Goal: Task Accomplishment & Management: Use online tool/utility

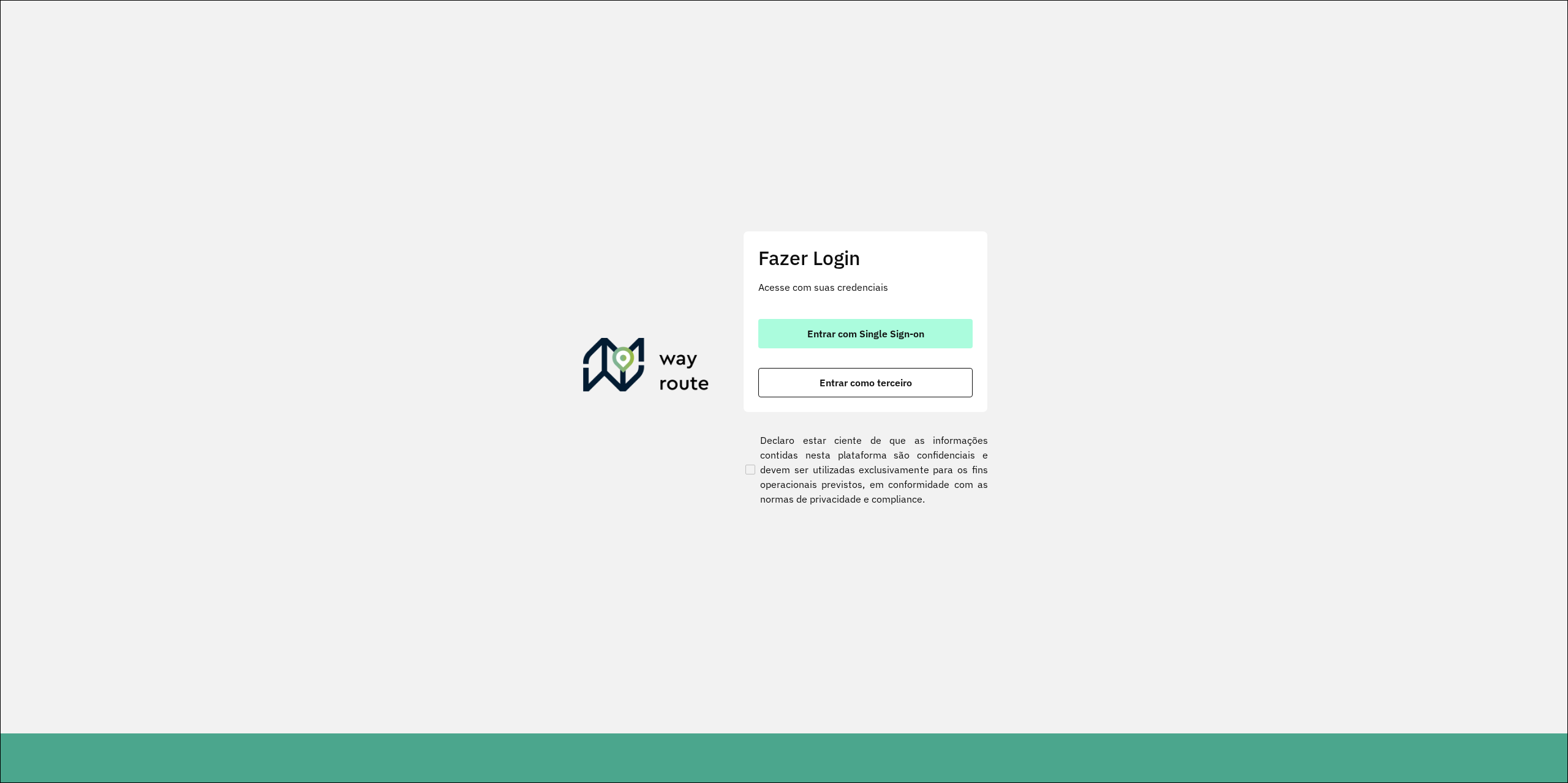
click at [841, 331] on span "Entrar com Single Sign-on" at bounding box center [866, 334] width 117 height 10
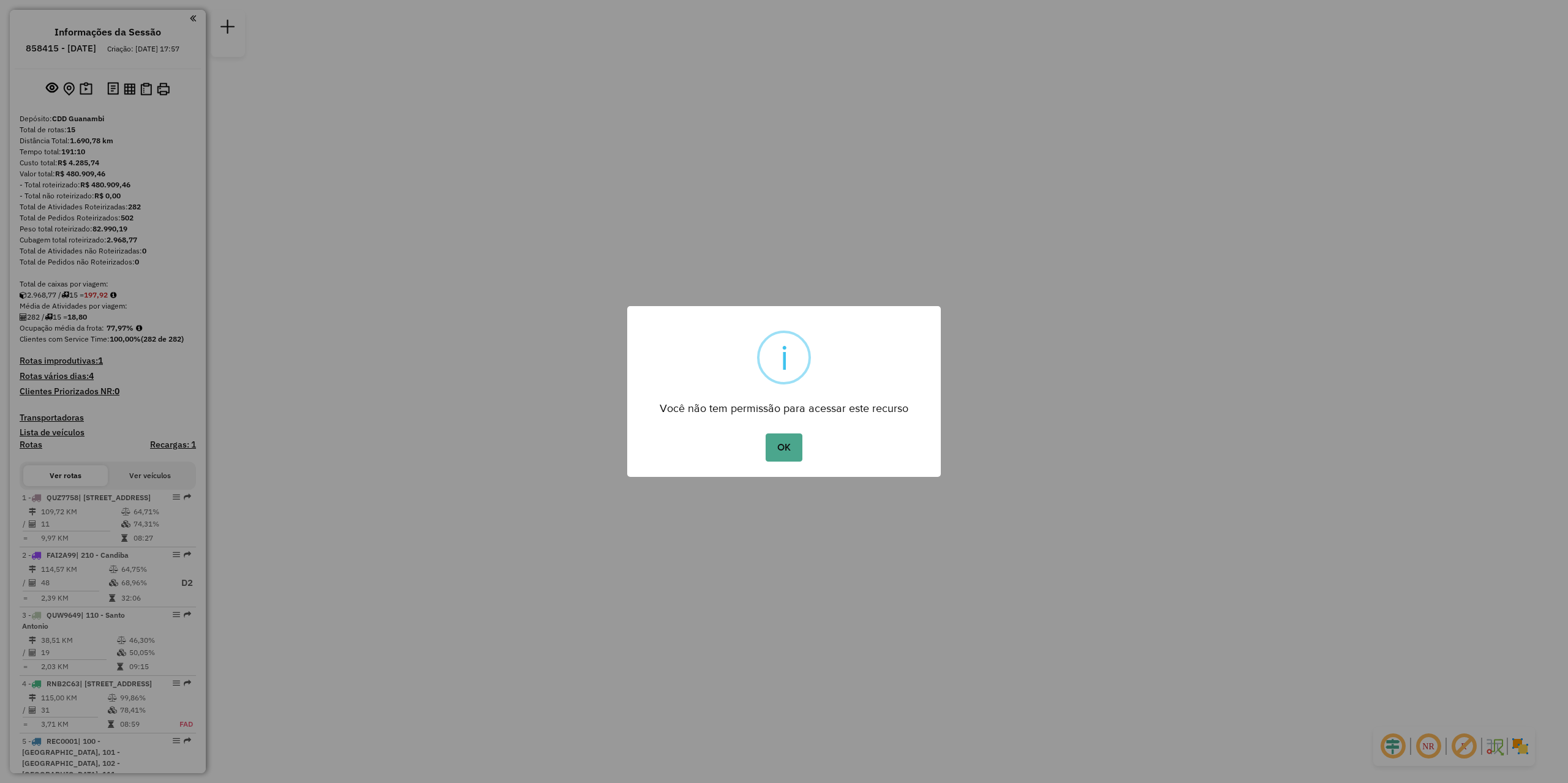
click at [401, 240] on div "× i Você não tem permissão para acessar este recurso OK No Cancel" at bounding box center [784, 391] width 1568 height 783
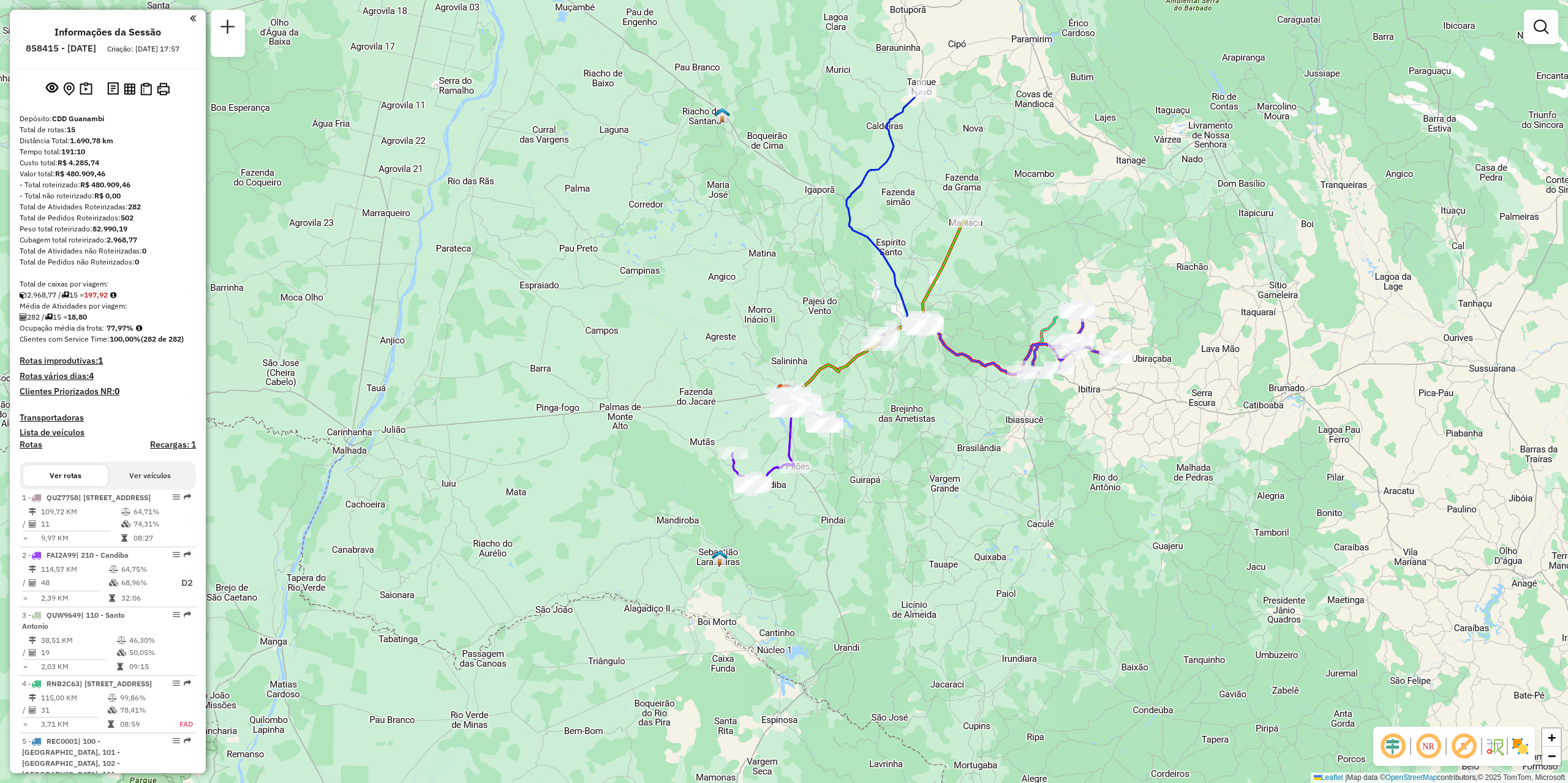
click at [227, 47] on div at bounding box center [228, 33] width 35 height 47
click at [232, 35] on link at bounding box center [228, 28] width 25 height 28
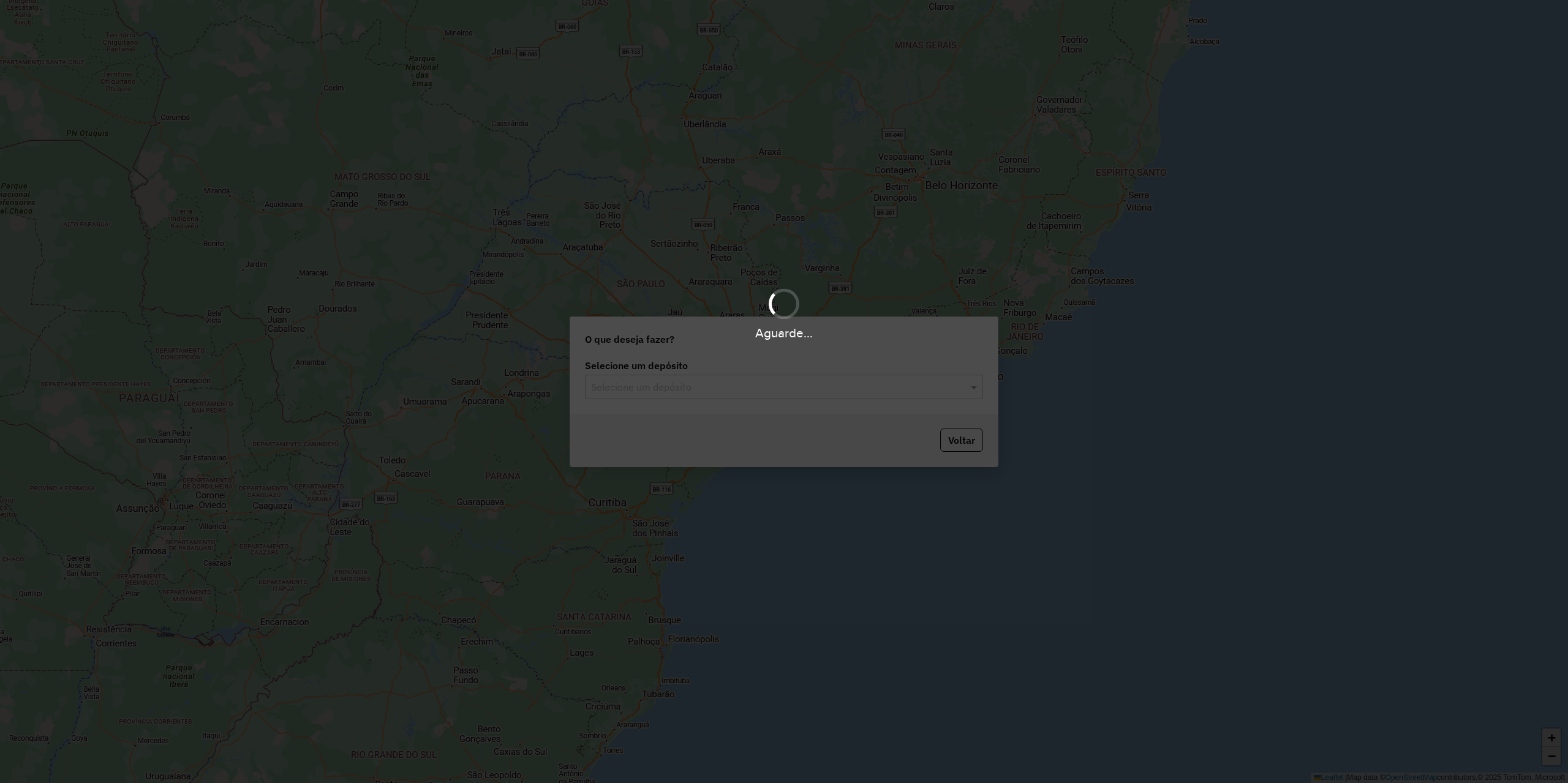
click at [700, 387] on div "Aguarde..." at bounding box center [784, 391] width 1568 height 783
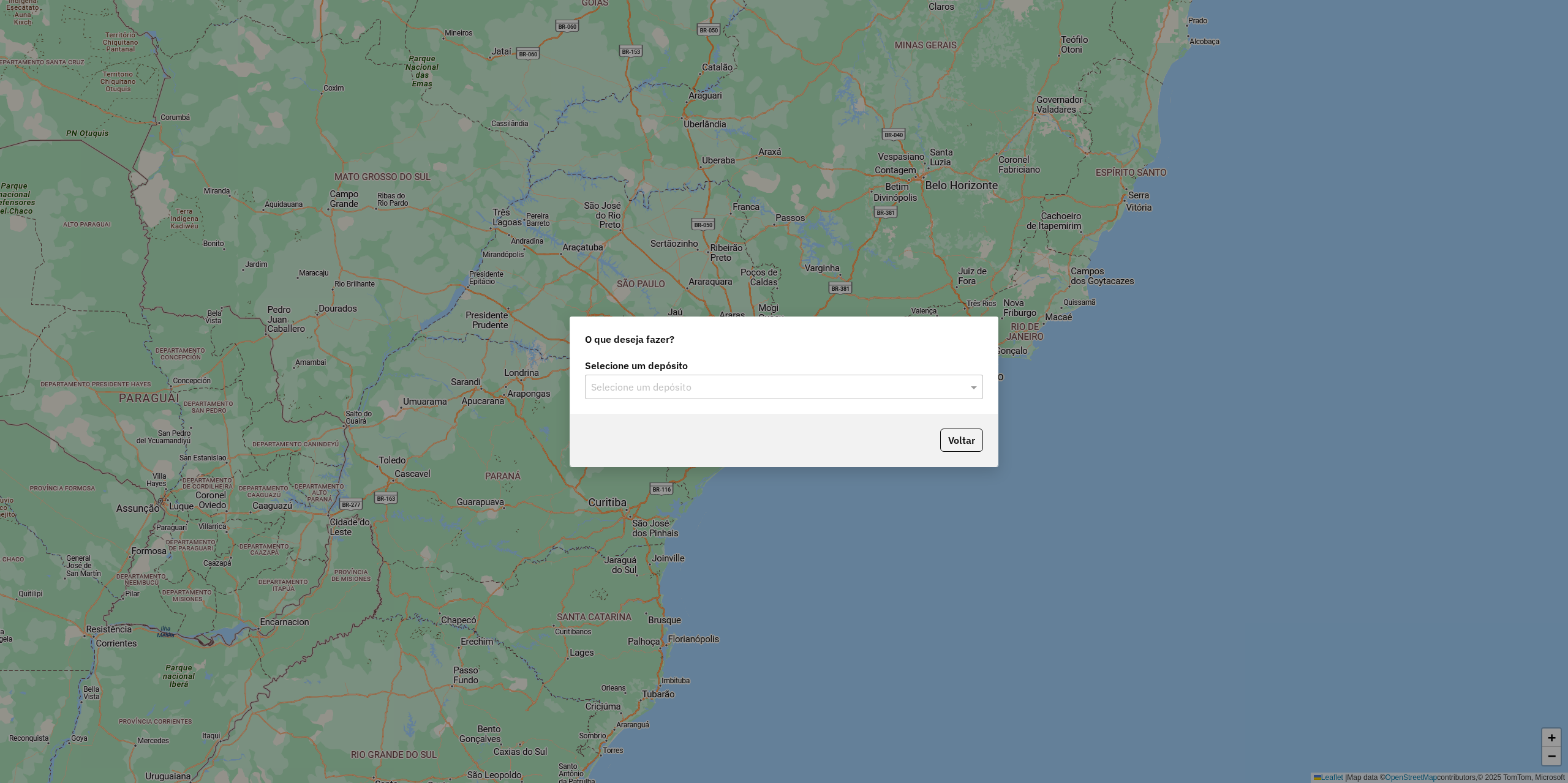
click at [833, 375] on div "Selecione um depósito" at bounding box center [784, 387] width 398 height 25
click at [681, 420] on div "CDD Guanambi" at bounding box center [784, 422] width 397 height 21
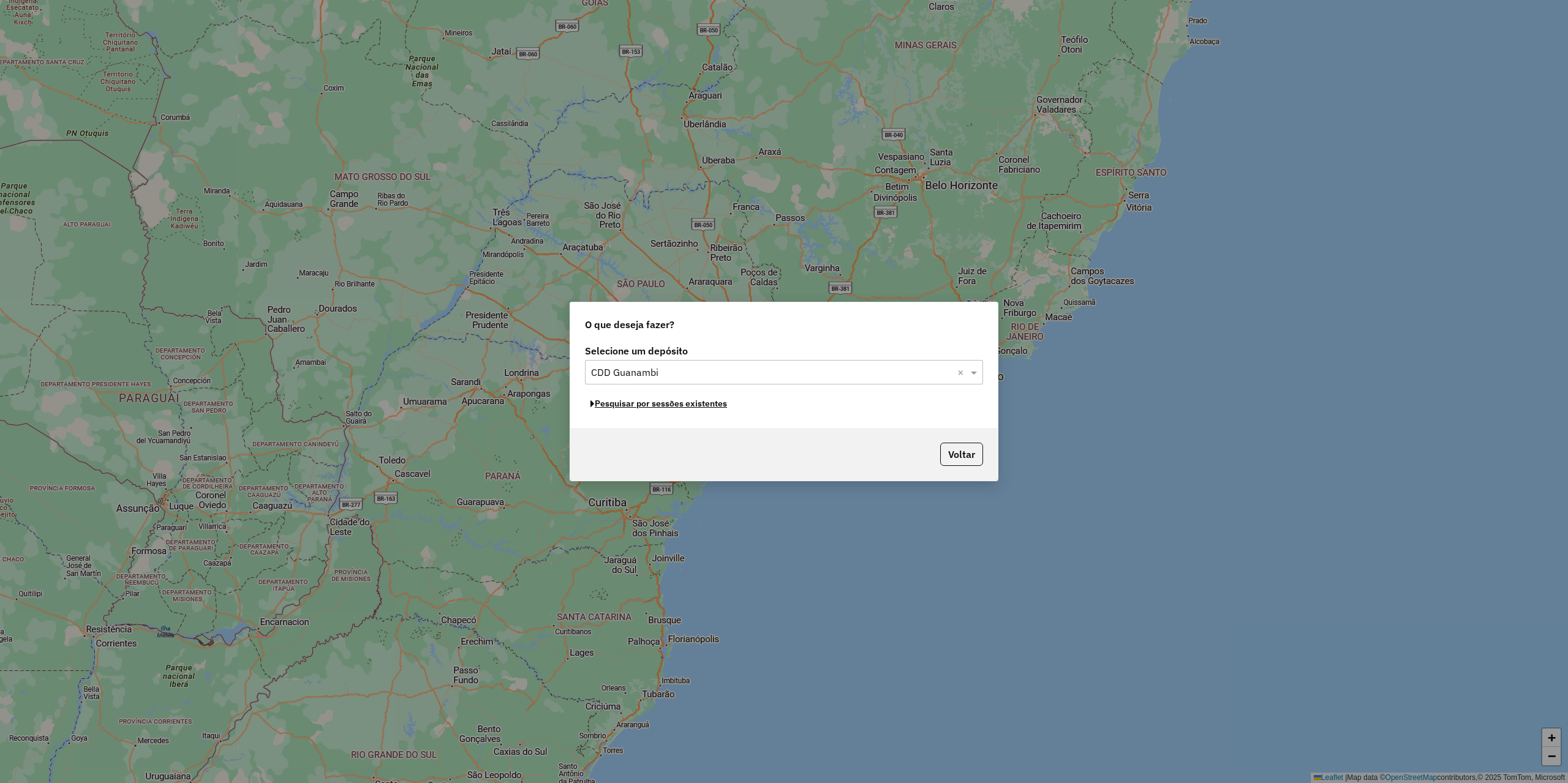
click at [687, 408] on button "Pesquisar por sessões existentes" at bounding box center [659, 404] width 148 height 19
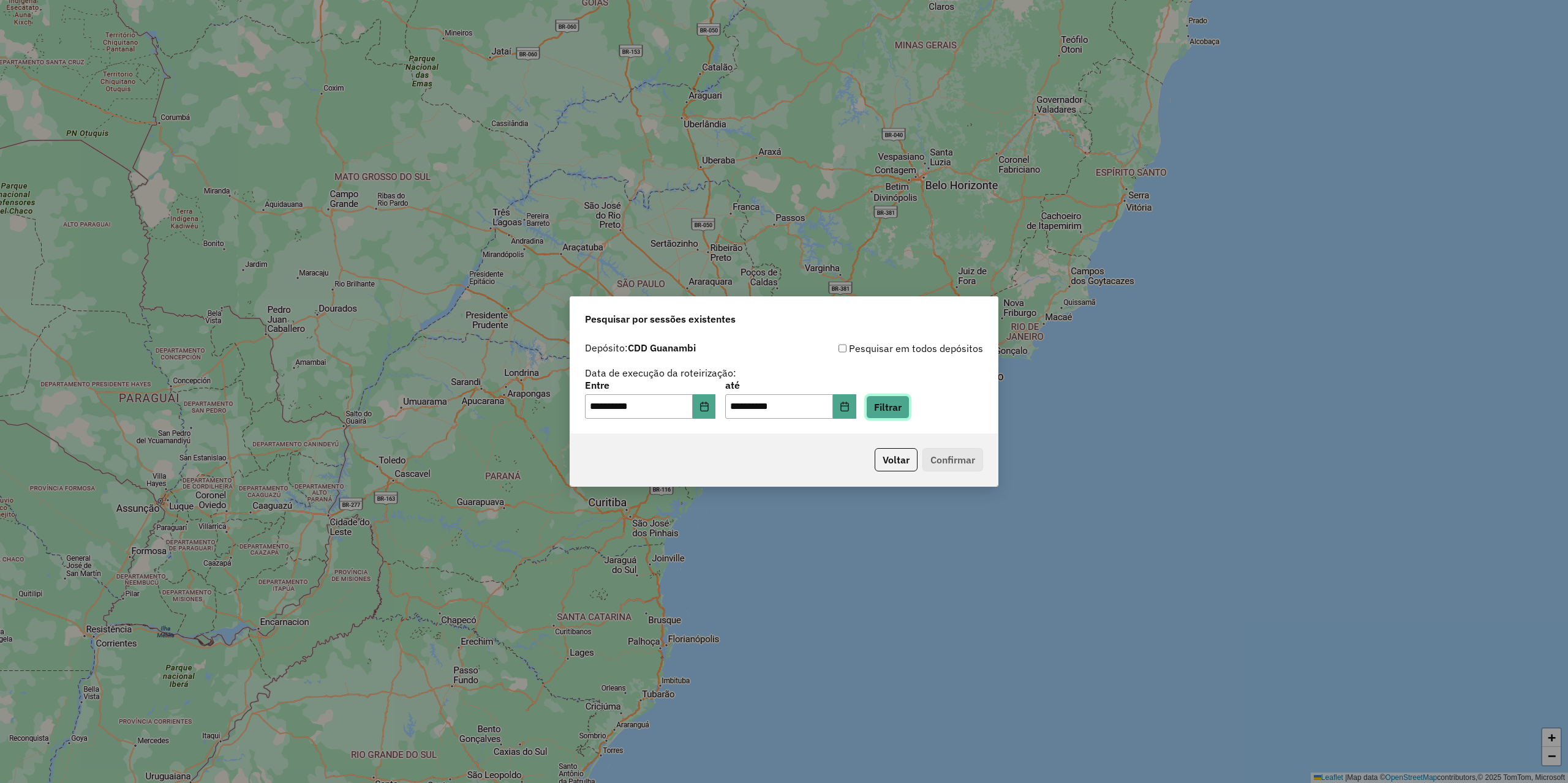
click at [909, 411] on button "Filtrar" at bounding box center [888, 407] width 43 height 23
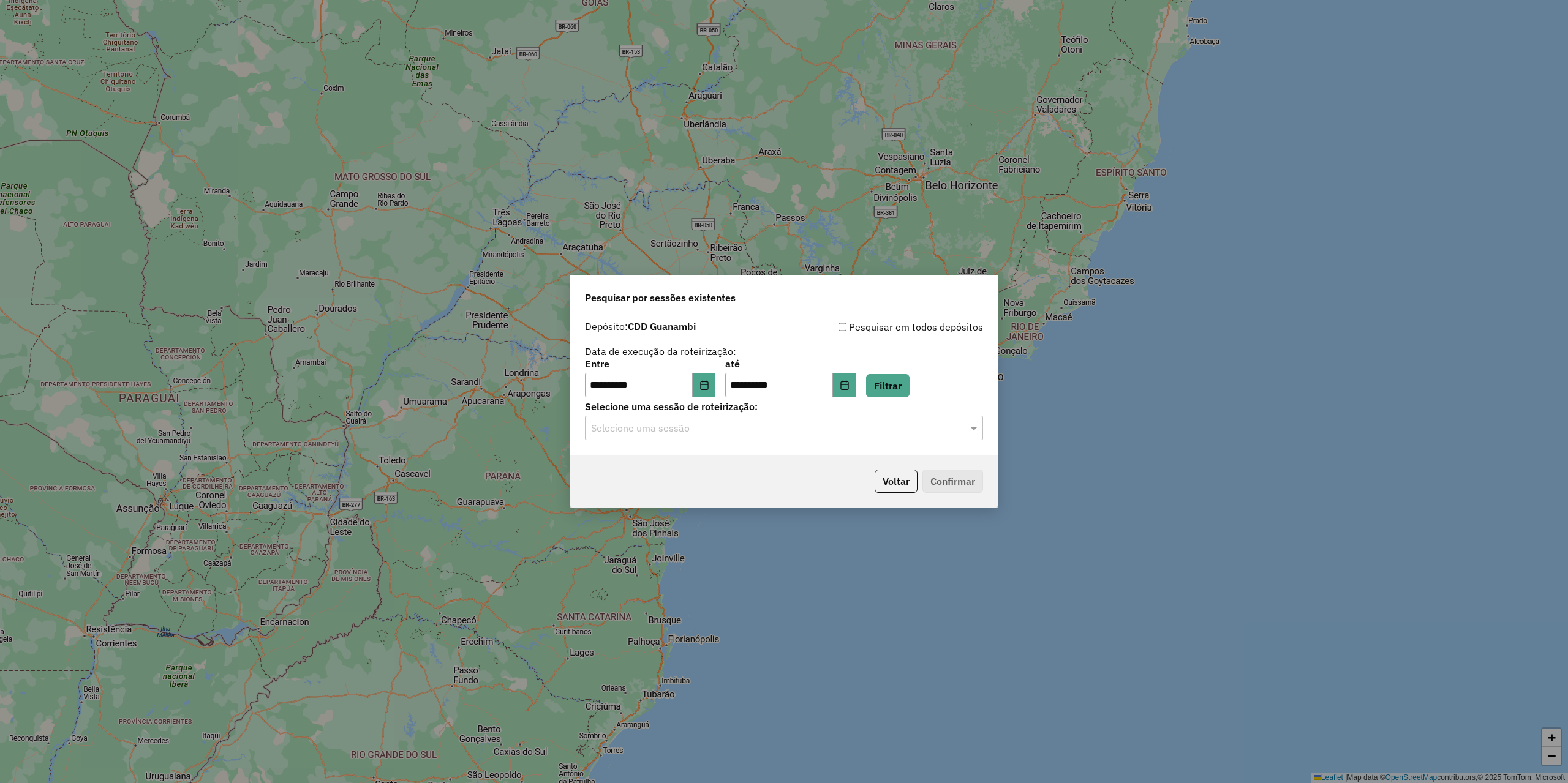
click at [756, 428] on input "text" at bounding box center [772, 428] width 361 height 14
click at [686, 458] on span "1274909 - 13/09/2025 18:01" at bounding box center [639, 463] width 96 height 11
click at [958, 487] on button "Confirmar" at bounding box center [953, 481] width 60 height 23
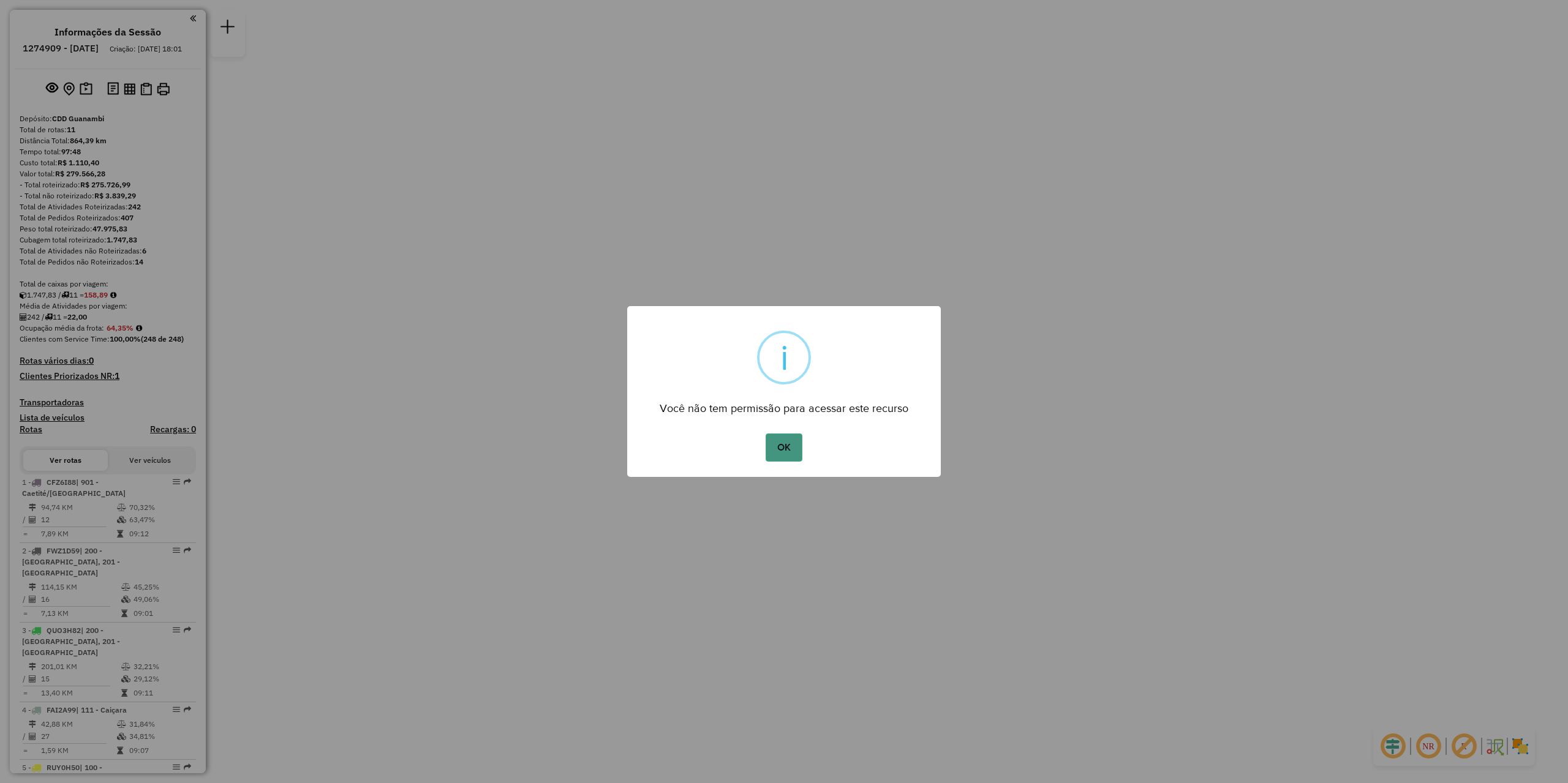
click at [797, 452] on button "OK" at bounding box center [783, 447] width 36 height 28
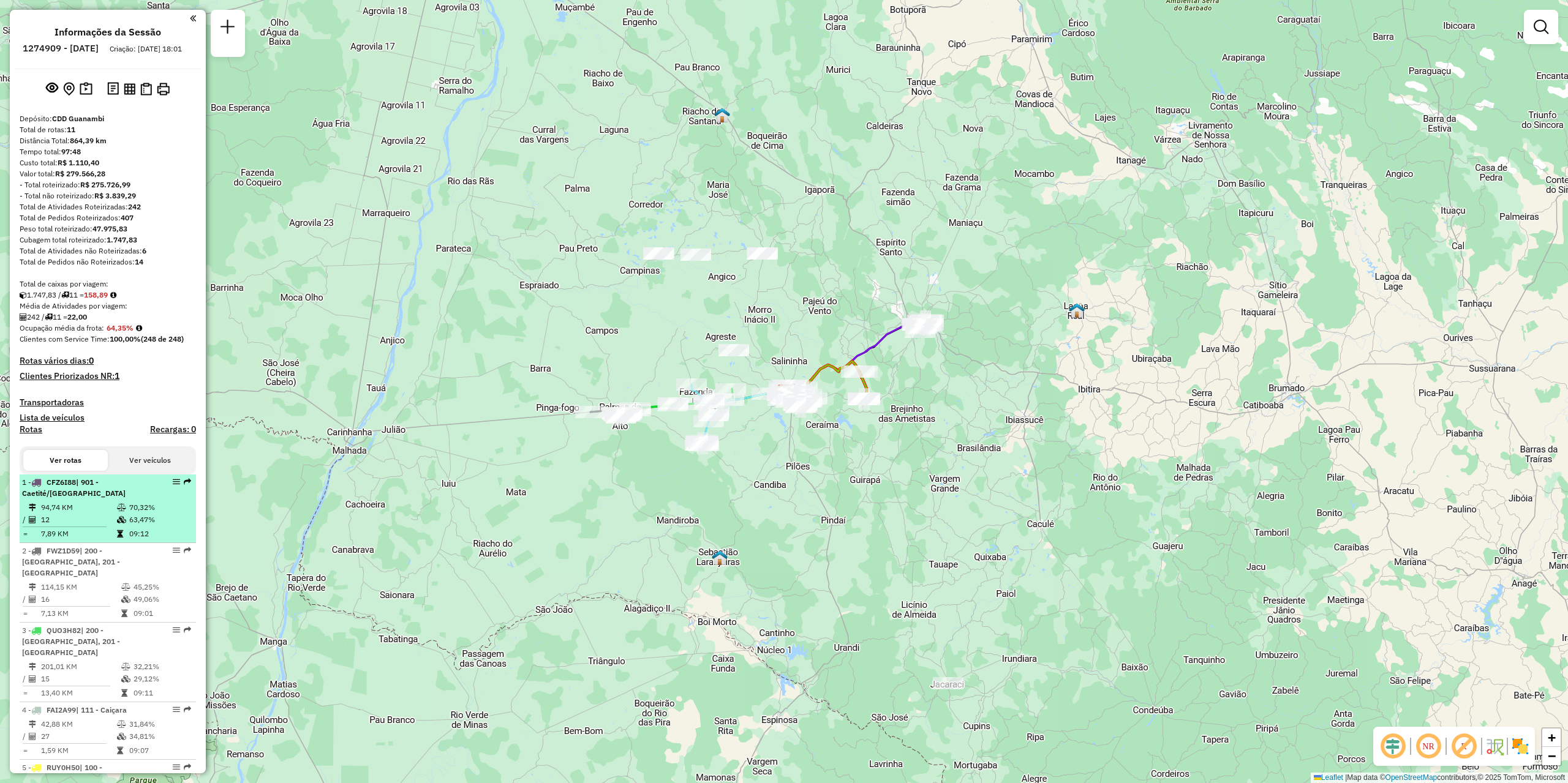
click at [137, 514] on td "70,32%" at bounding box center [159, 507] width 62 height 12
select select "**********"
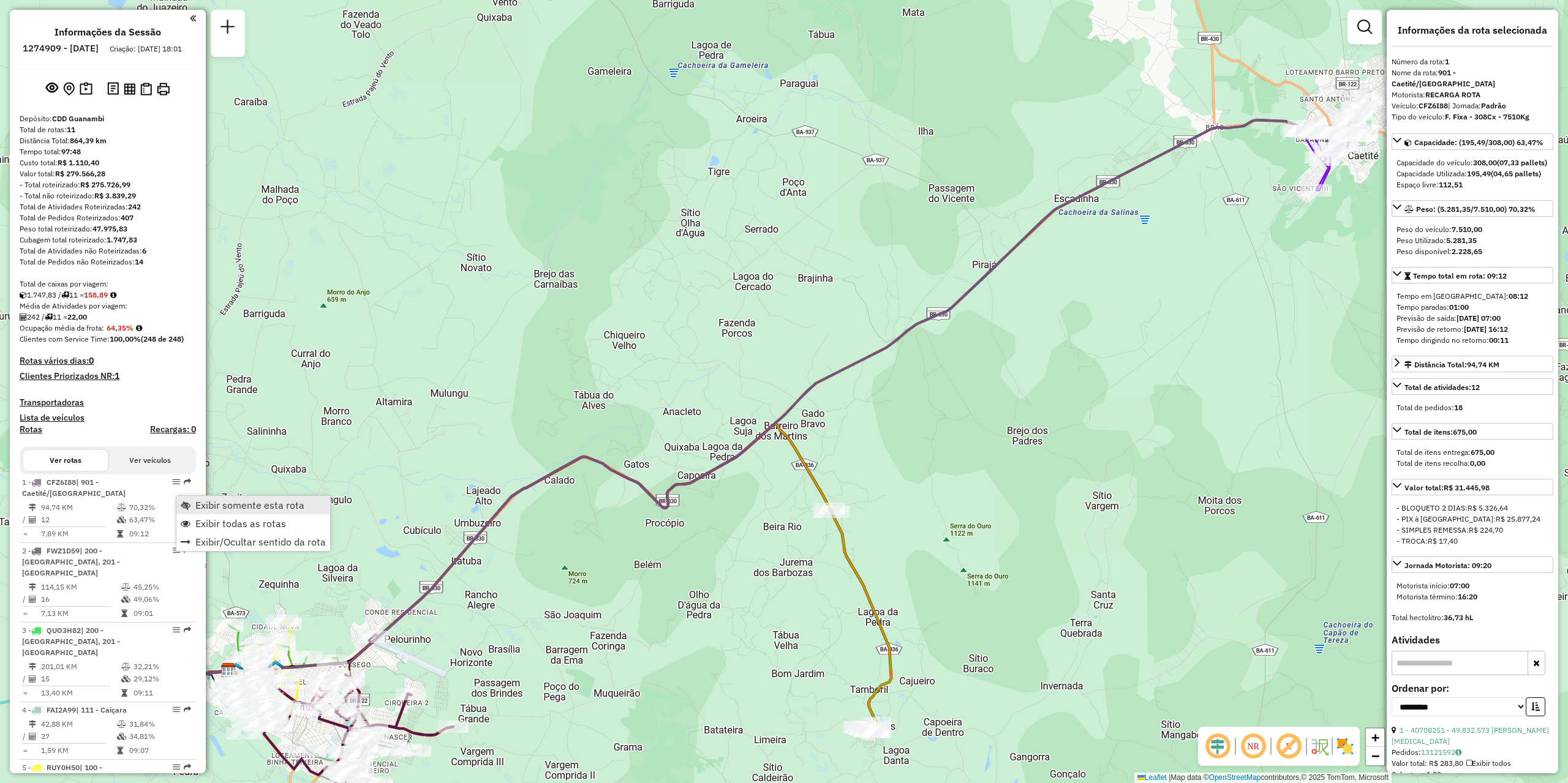
click at [219, 506] on span "Exibir somente esta rota" at bounding box center [250, 505] width 109 height 10
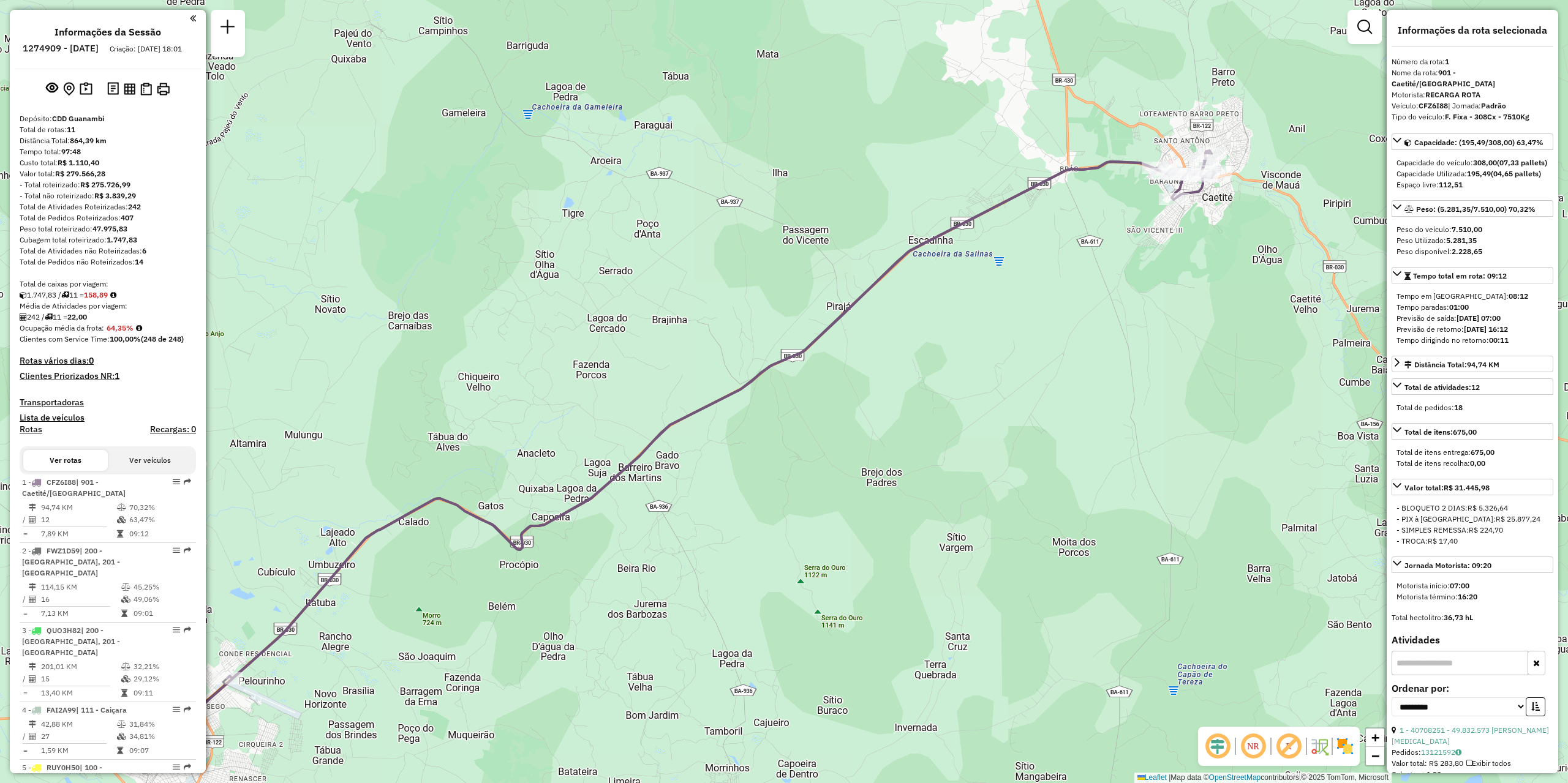
drag, startPoint x: 909, startPoint y: 316, endPoint x: 763, endPoint y: 358, distance: 151.9
click at [763, 358] on div "Janela de atendimento Grade de atendimento Capacidade Transportadoras Veículos …" at bounding box center [784, 391] width 1568 height 783
click at [107, 514] on td "94,74 KM" at bounding box center [78, 507] width 76 height 12
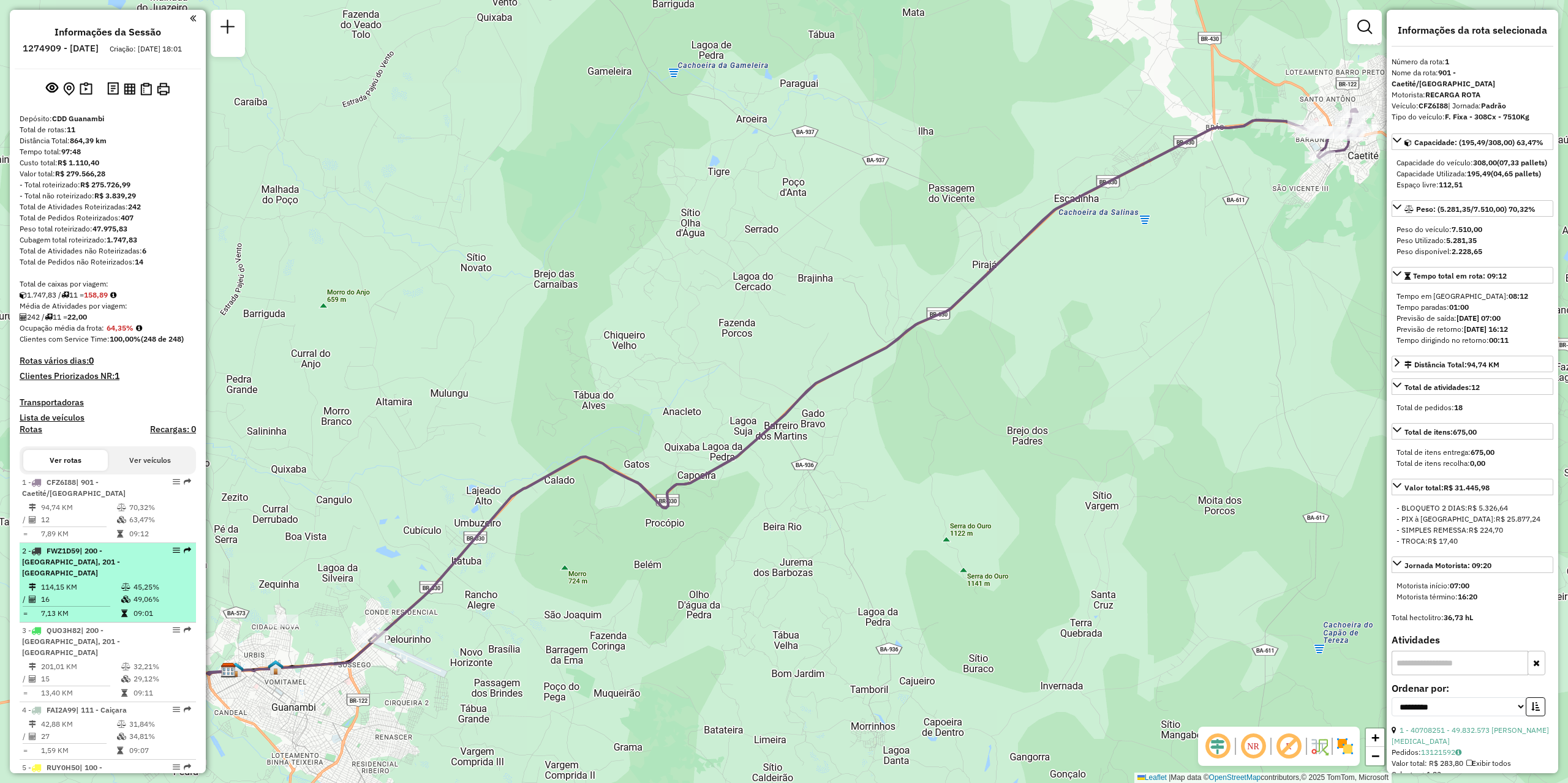
click at [104, 589] on td "114,15 KM" at bounding box center [81, 587] width 81 height 12
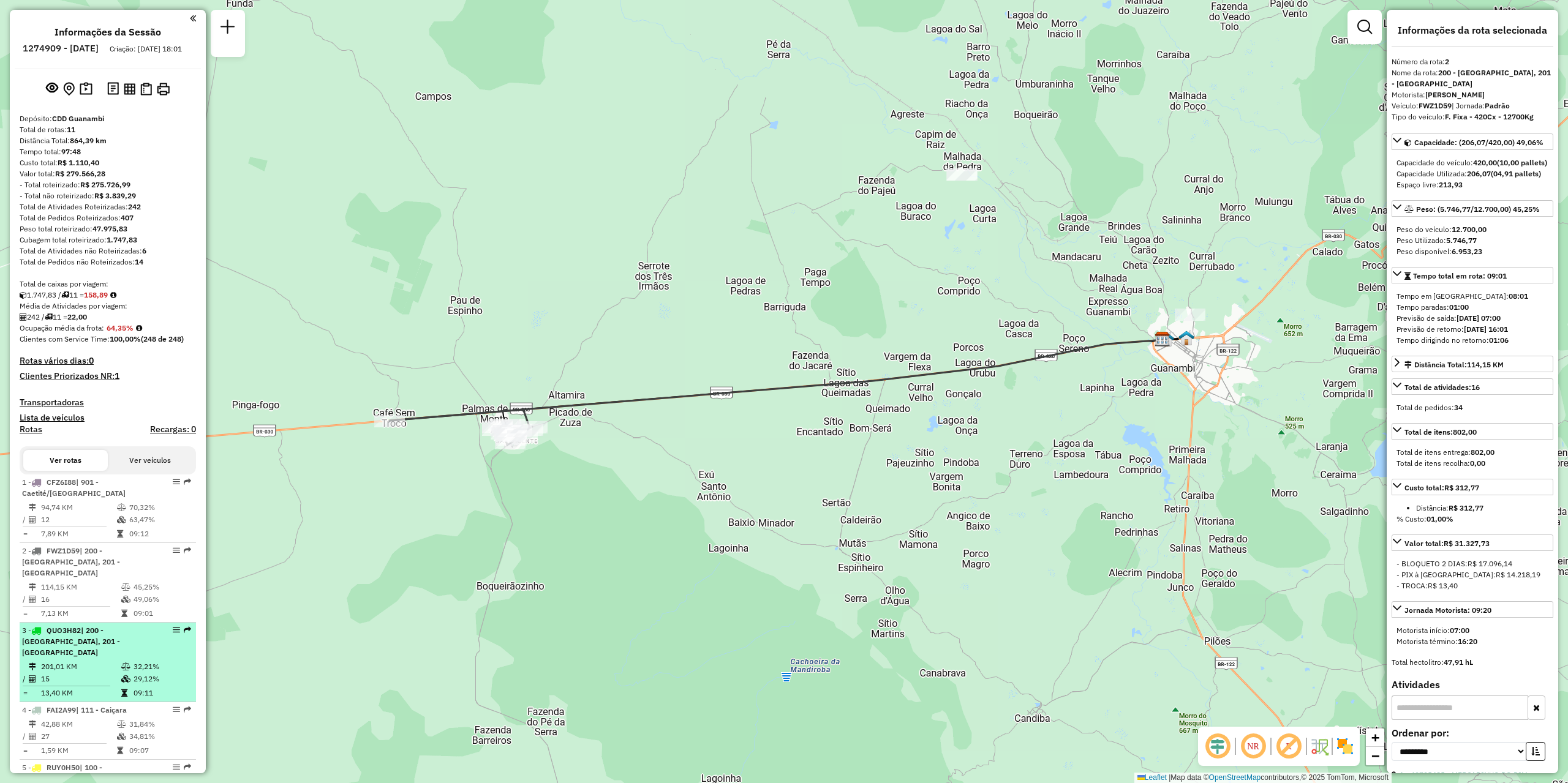
click at [135, 661] on td "32,21%" at bounding box center [162, 667] width 58 height 12
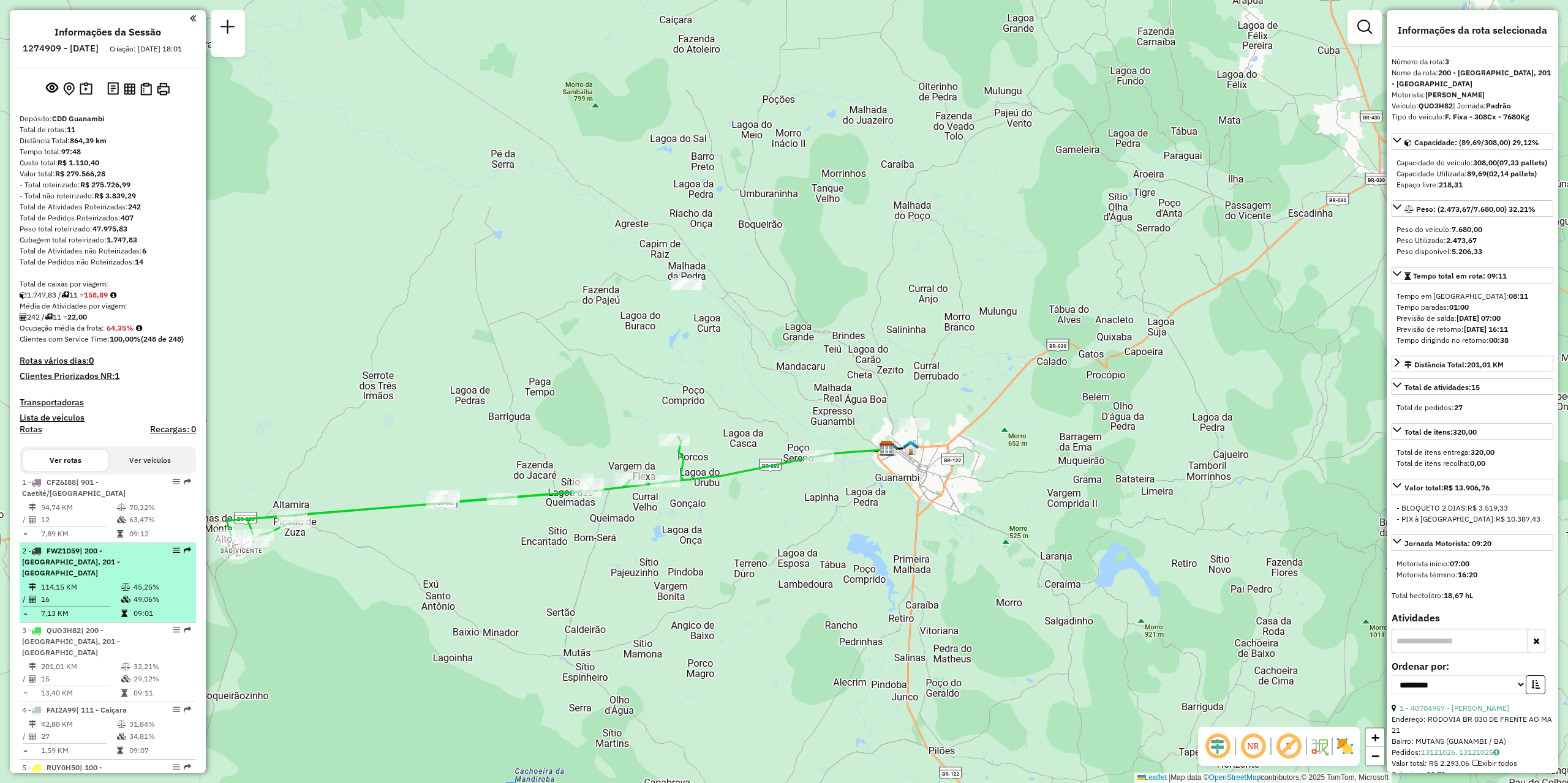
click at [105, 609] on td "7,13 KM" at bounding box center [81, 613] width 81 height 12
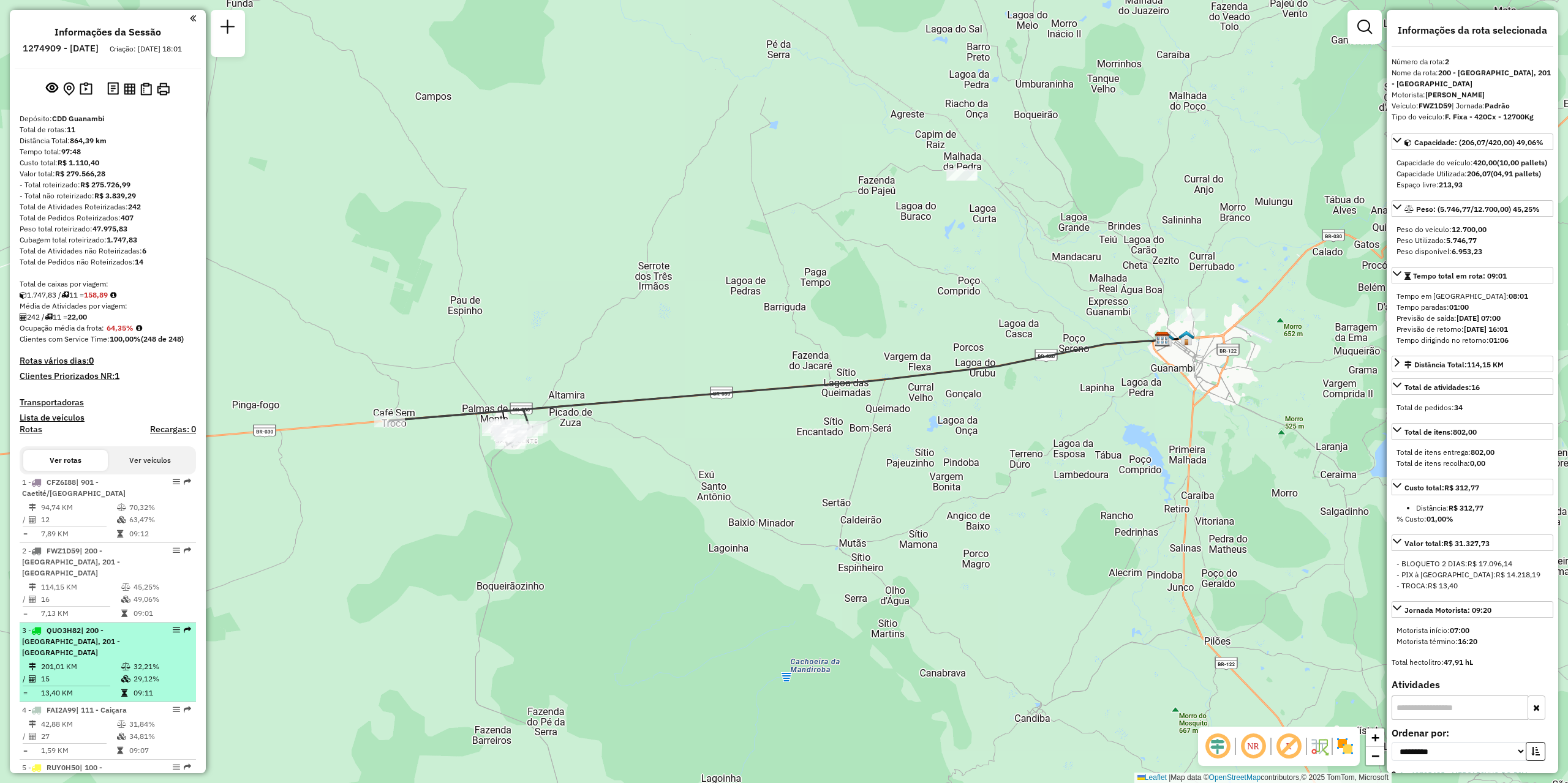
click at [93, 643] on span "| 200 - Palmas de Monte Alto, 201 - Mutãs" at bounding box center [71, 641] width 98 height 31
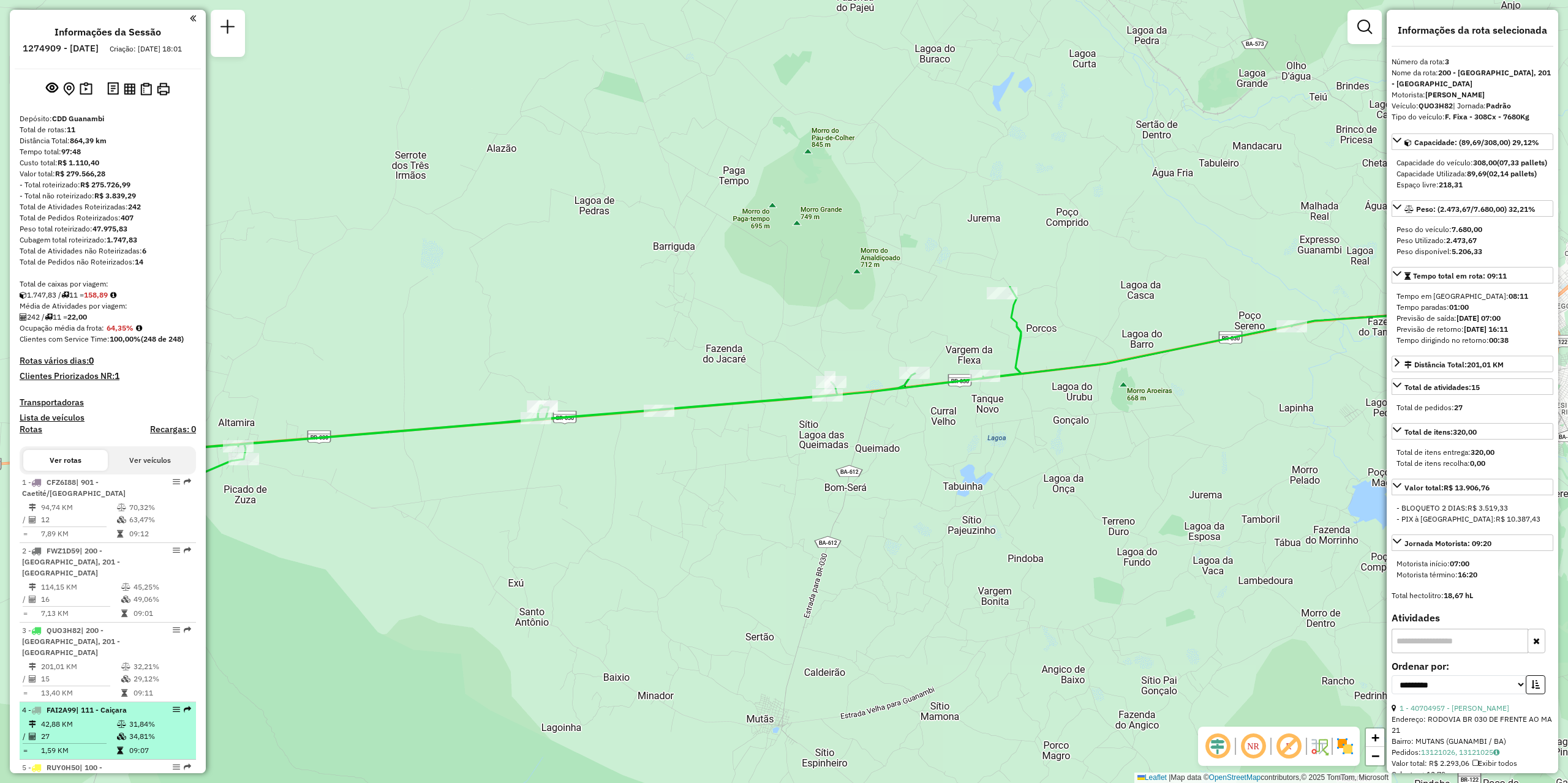
click at [111, 718] on td "42,88 KM" at bounding box center [78, 724] width 76 height 12
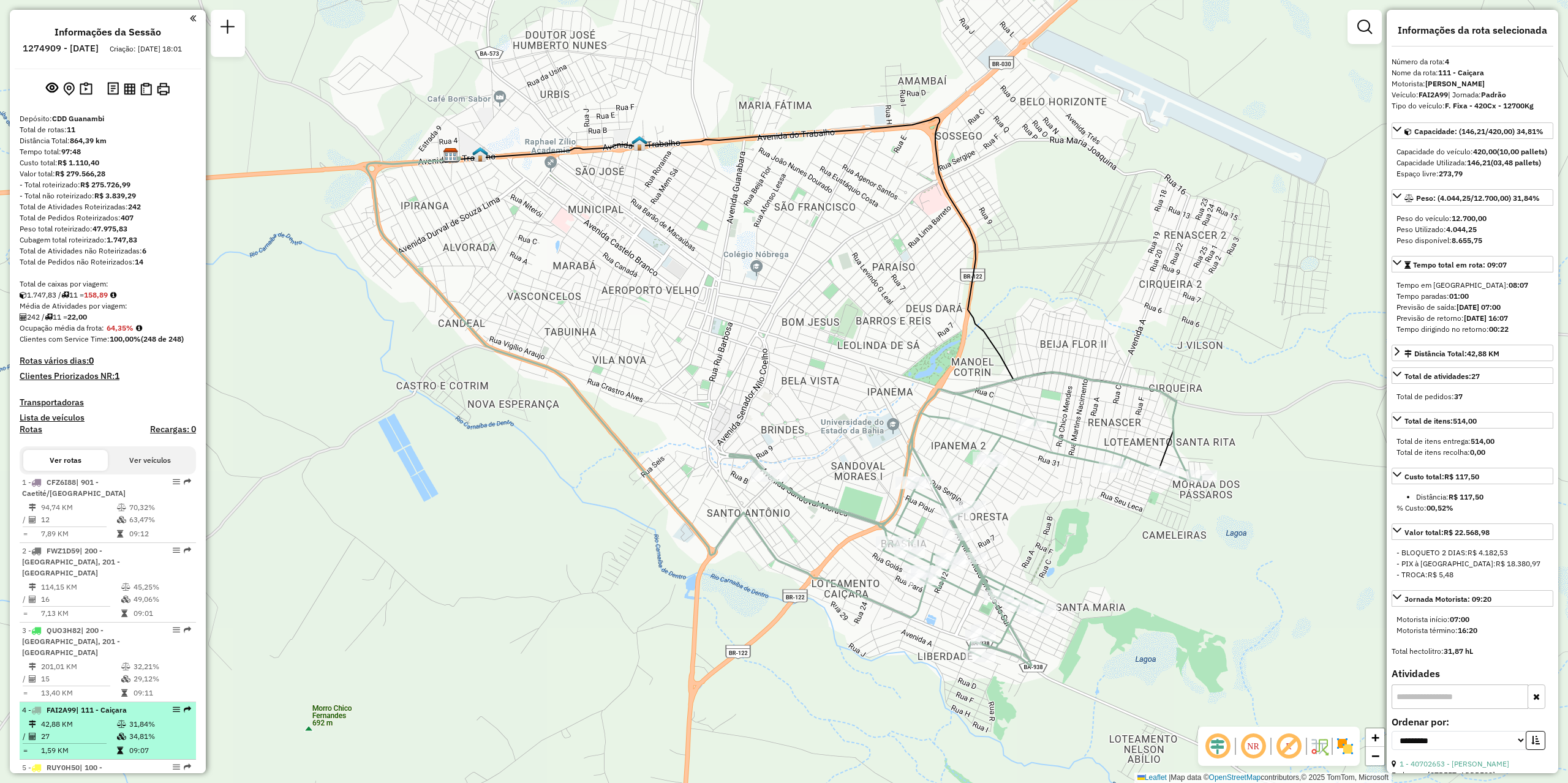
scroll to position [123, 0]
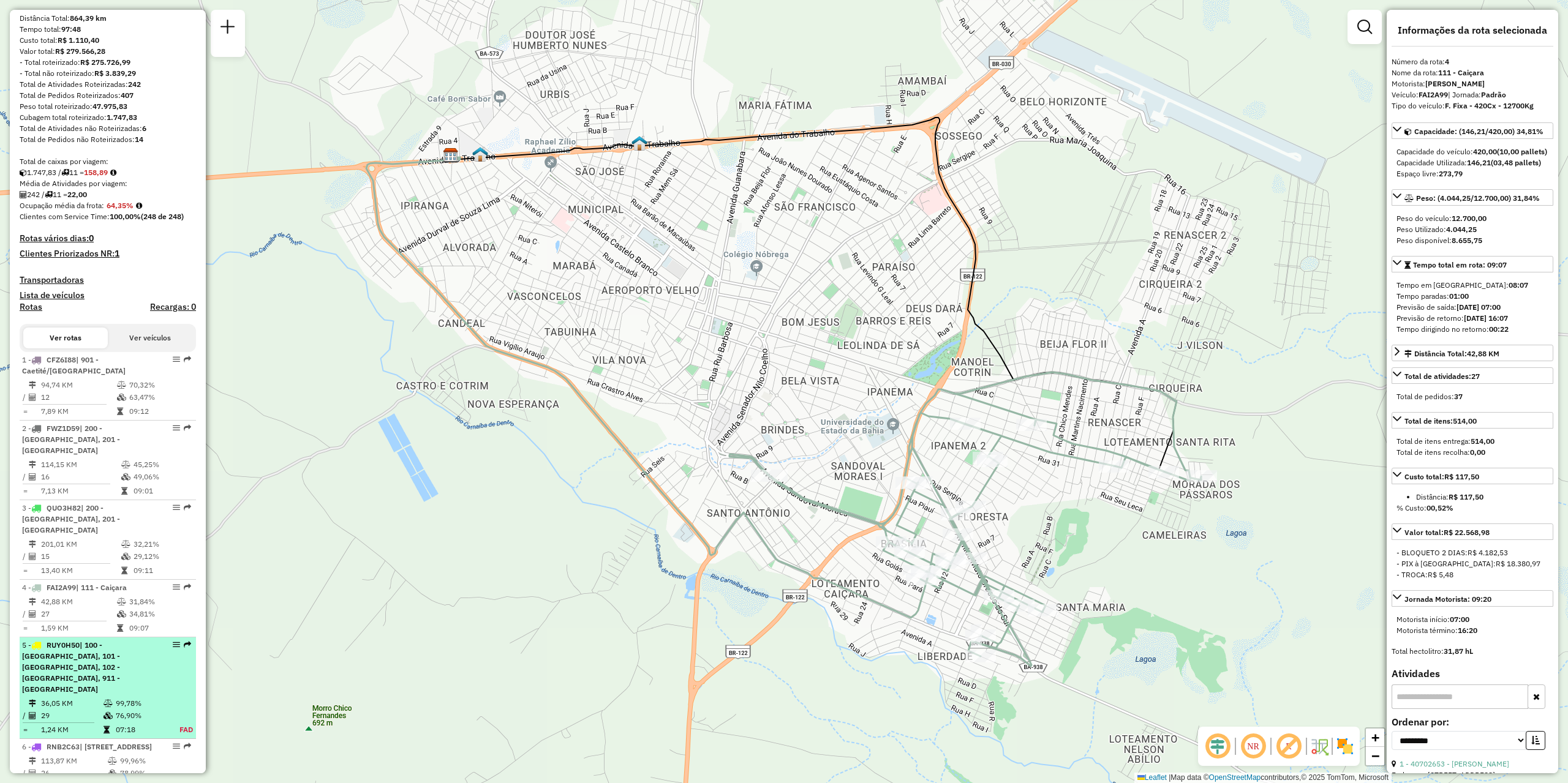
click at [124, 709] on td "76,90%" at bounding box center [140, 715] width 51 height 12
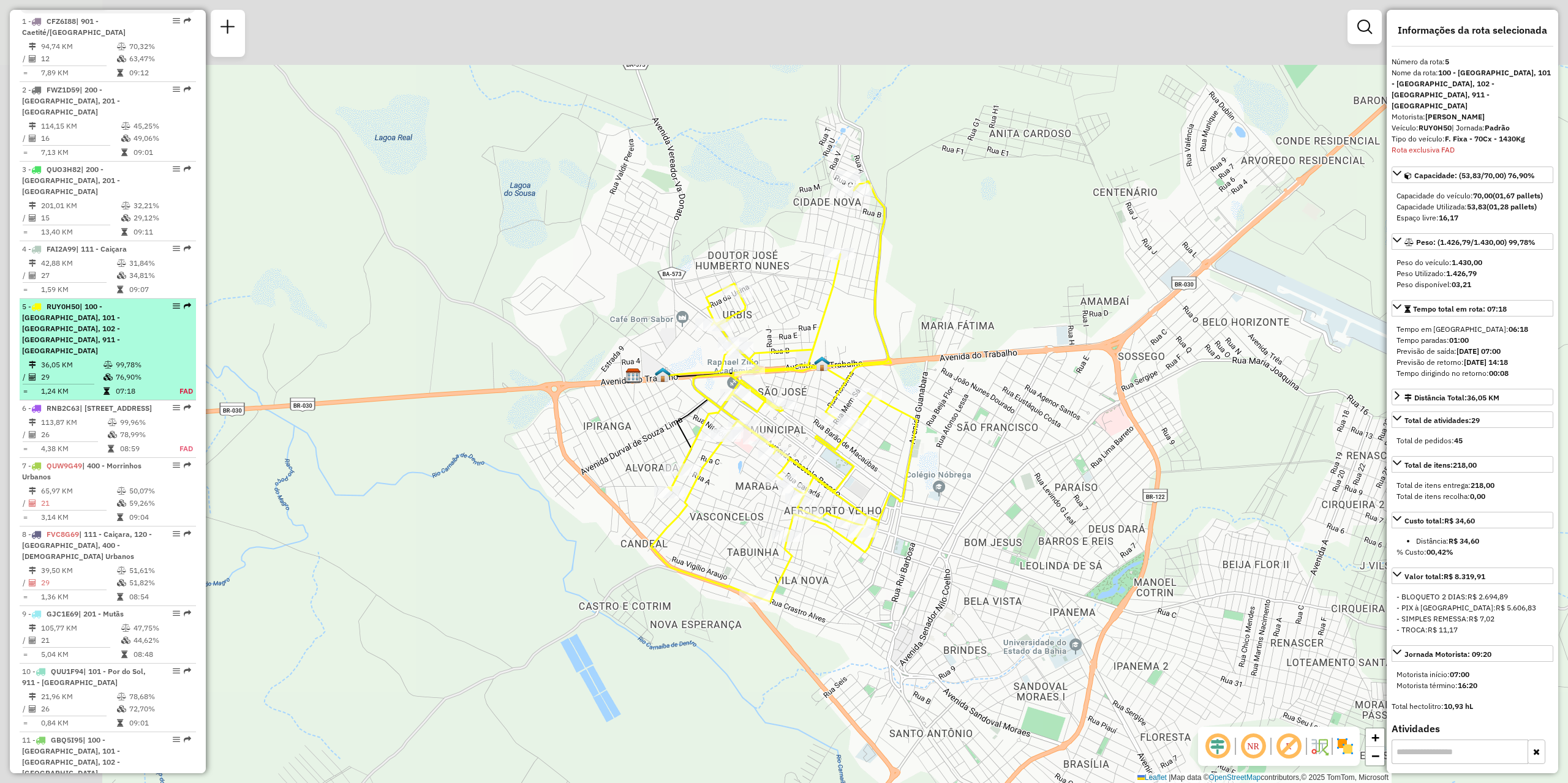
scroll to position [739, 0]
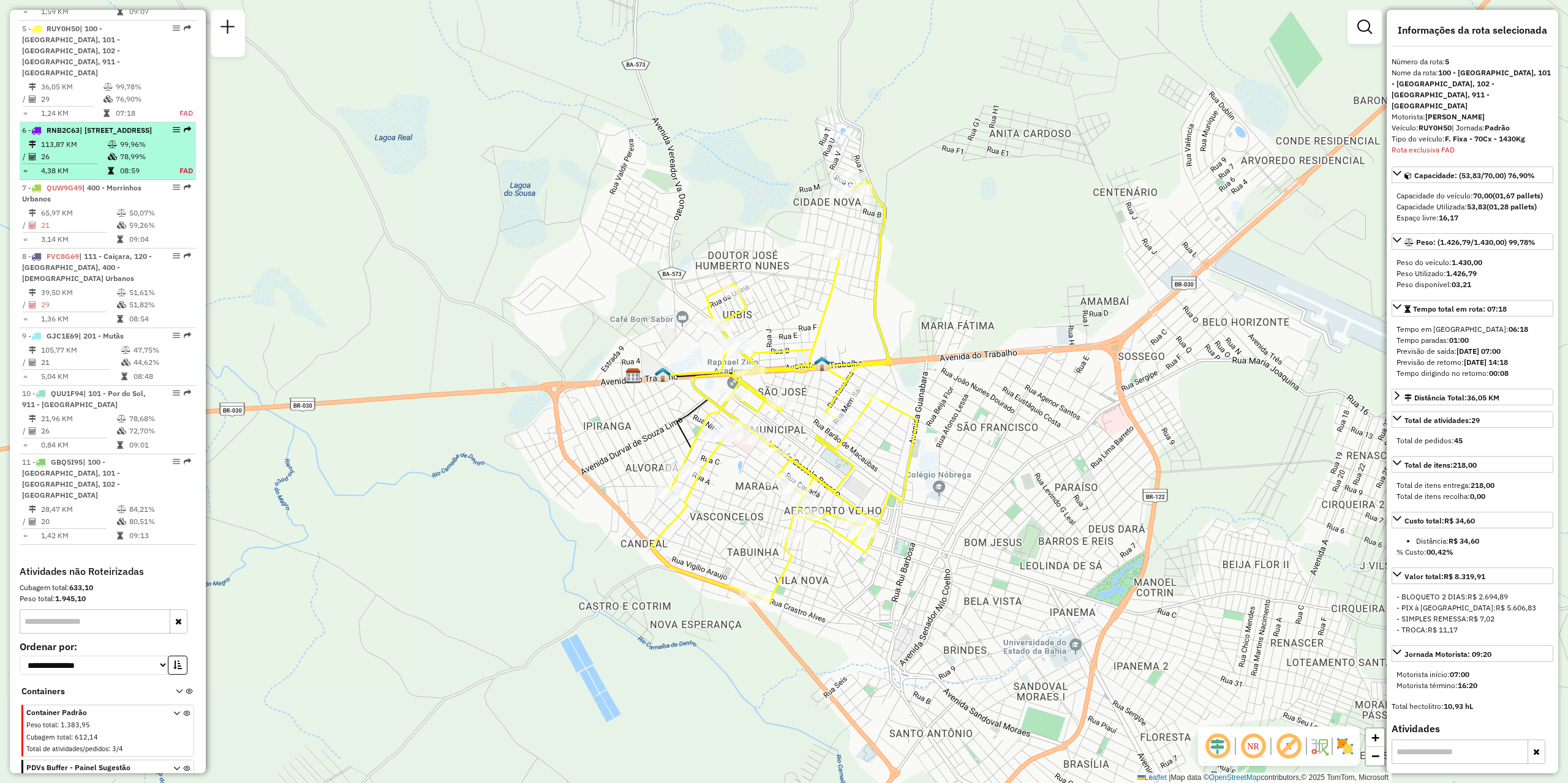
click at [120, 151] on td "78,99%" at bounding box center [143, 157] width 48 height 12
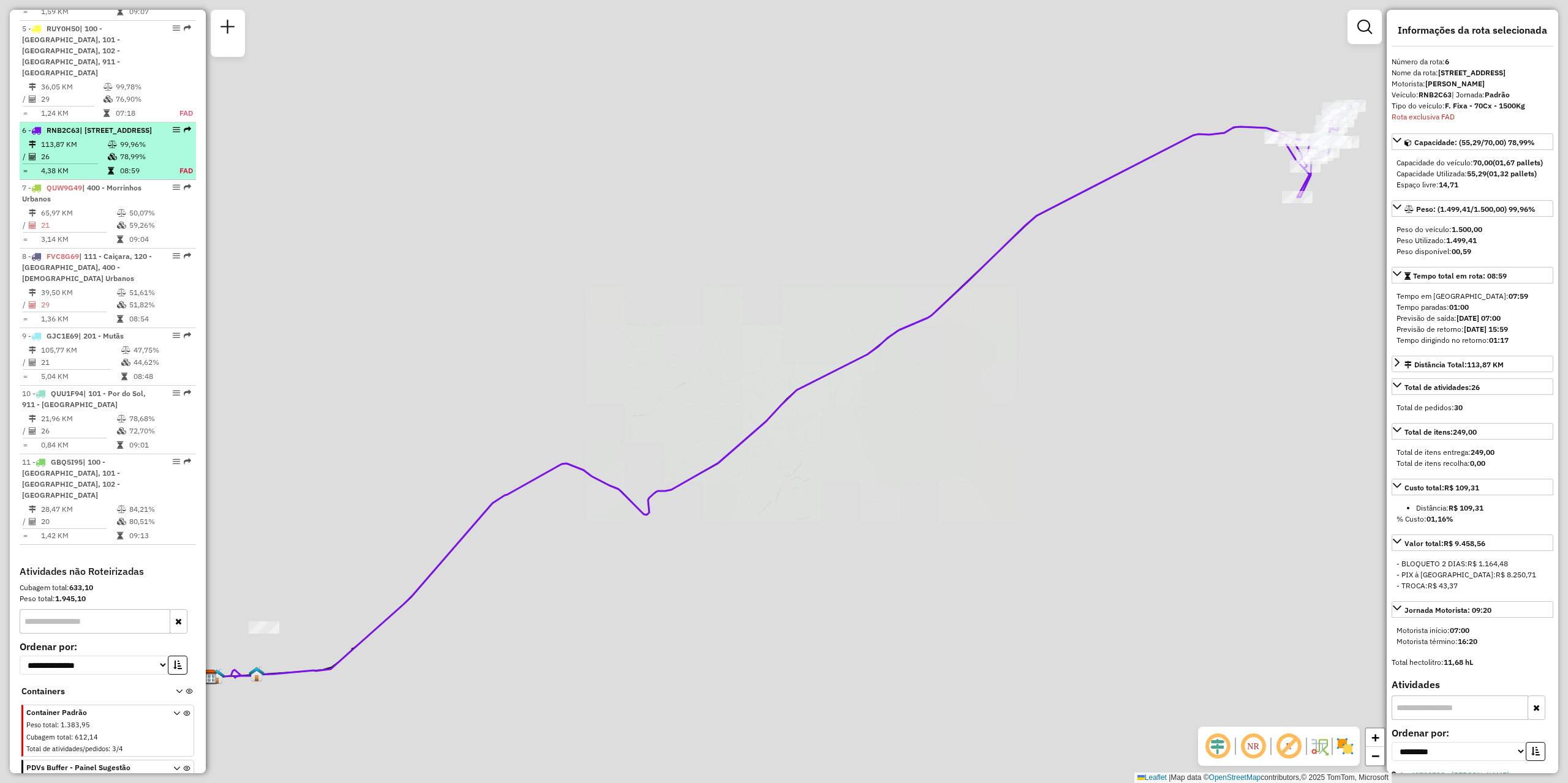
scroll to position [746, 0]
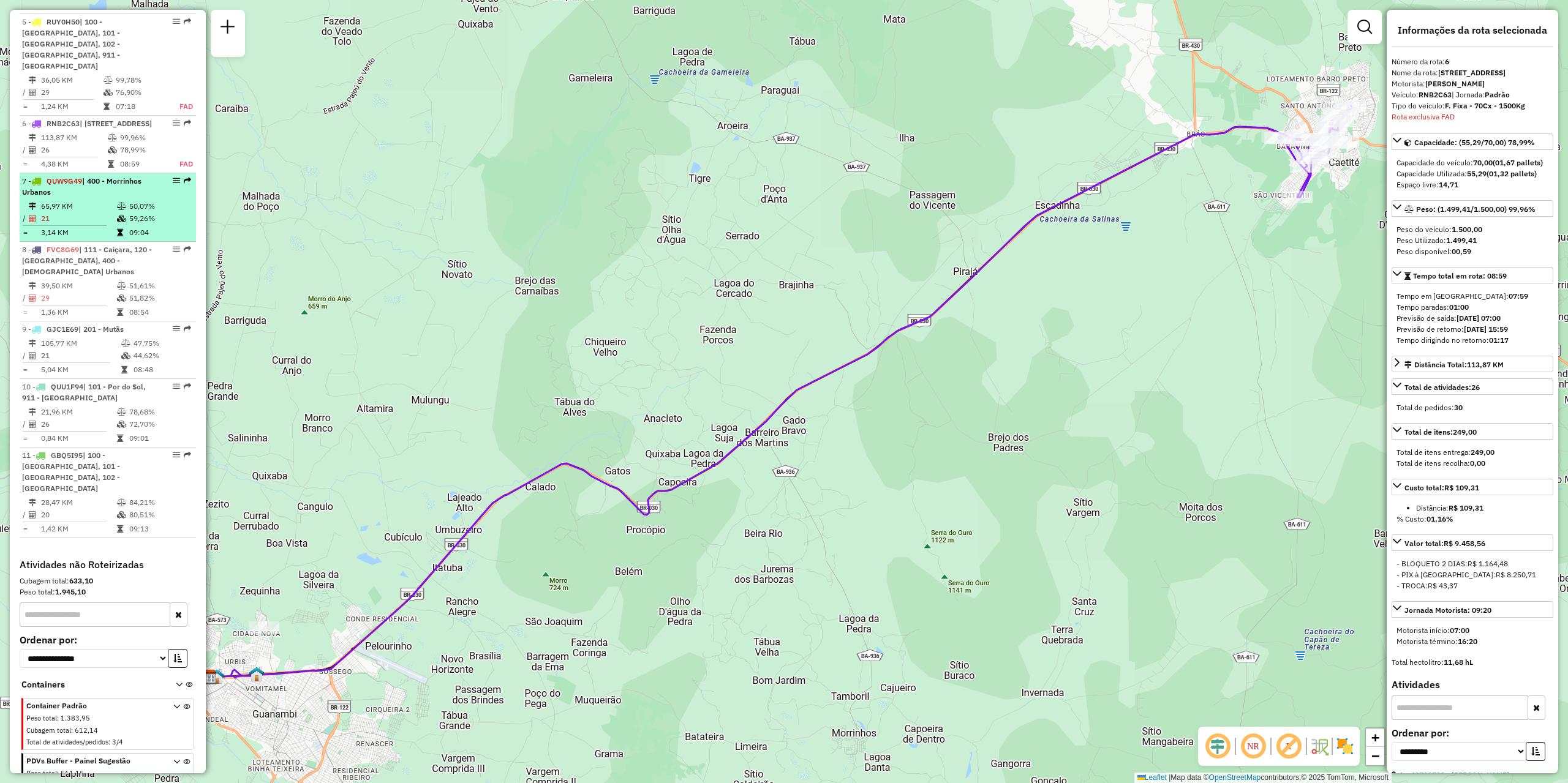
click at [111, 200] on td "65,97 KM" at bounding box center [78, 206] width 76 height 12
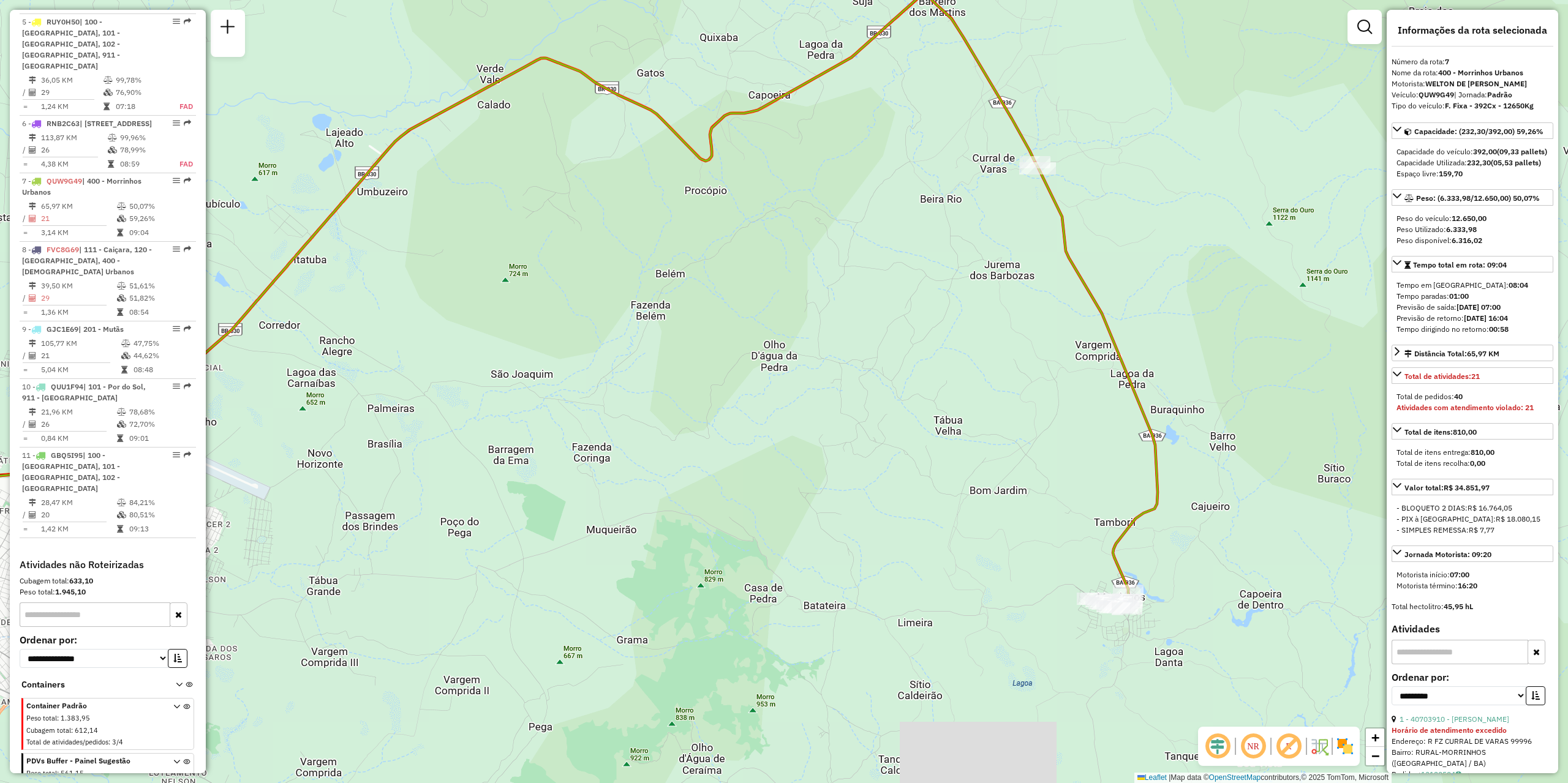
drag, startPoint x: 759, startPoint y: 409, endPoint x: 437, endPoint y: 314, distance: 335.7
click at [449, 316] on div "Janela de atendimento Grade de atendimento Capacidade Transportadoras Veículos …" at bounding box center [784, 391] width 1568 height 783
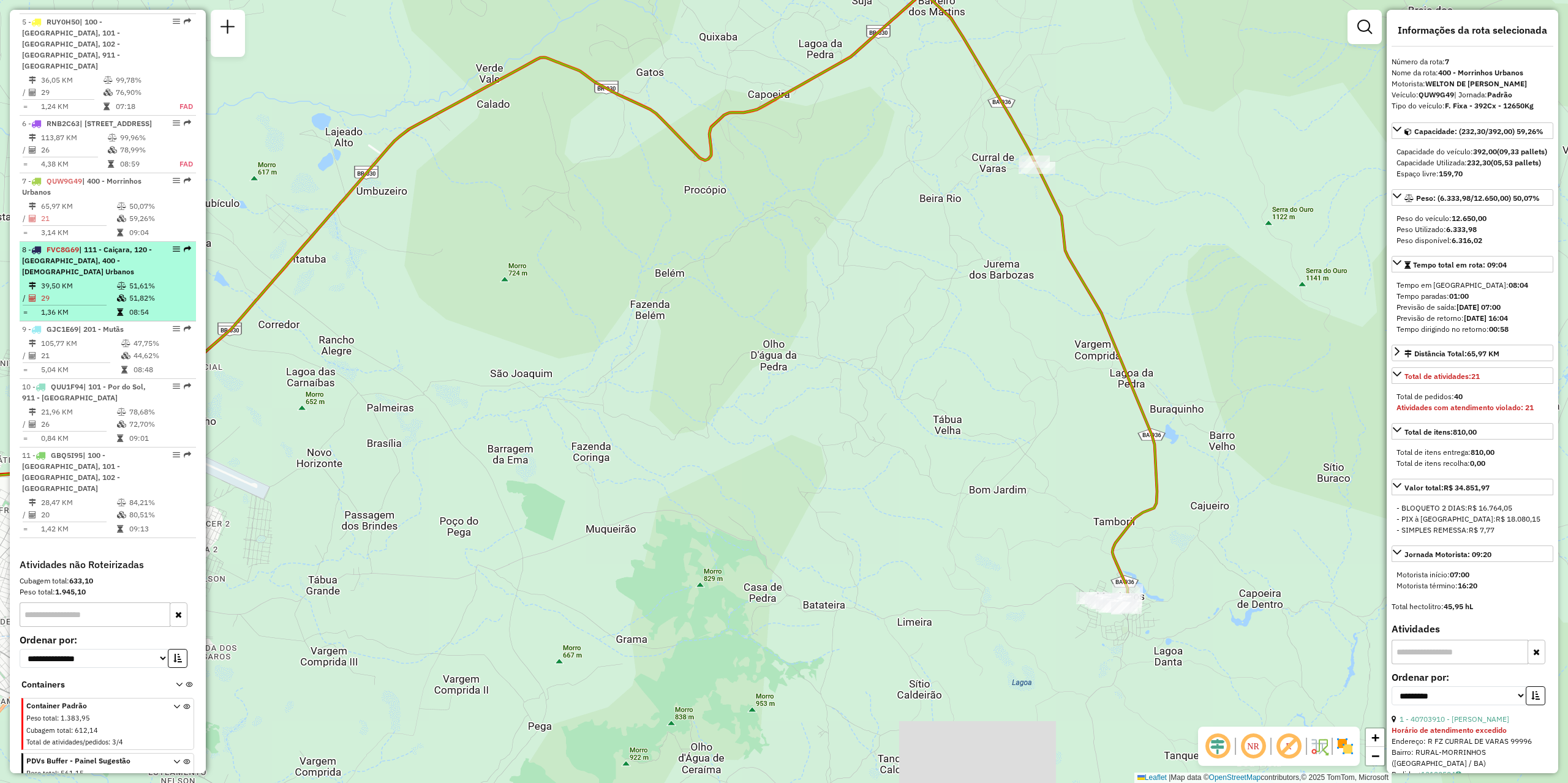
click at [97, 306] on td "1,36 KM" at bounding box center [78, 312] width 76 height 12
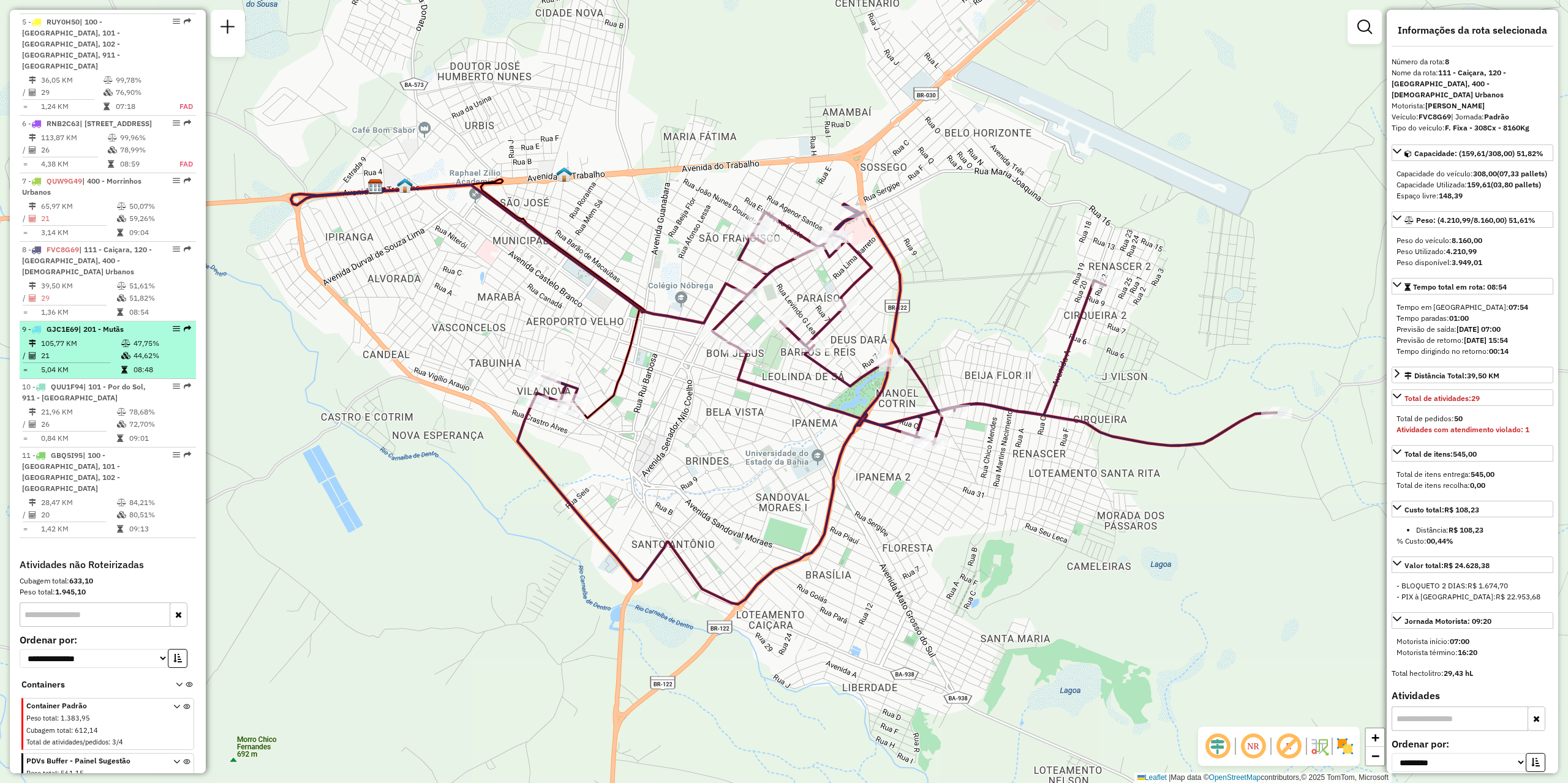
click at [111, 364] on td "5,04 KM" at bounding box center [81, 369] width 81 height 12
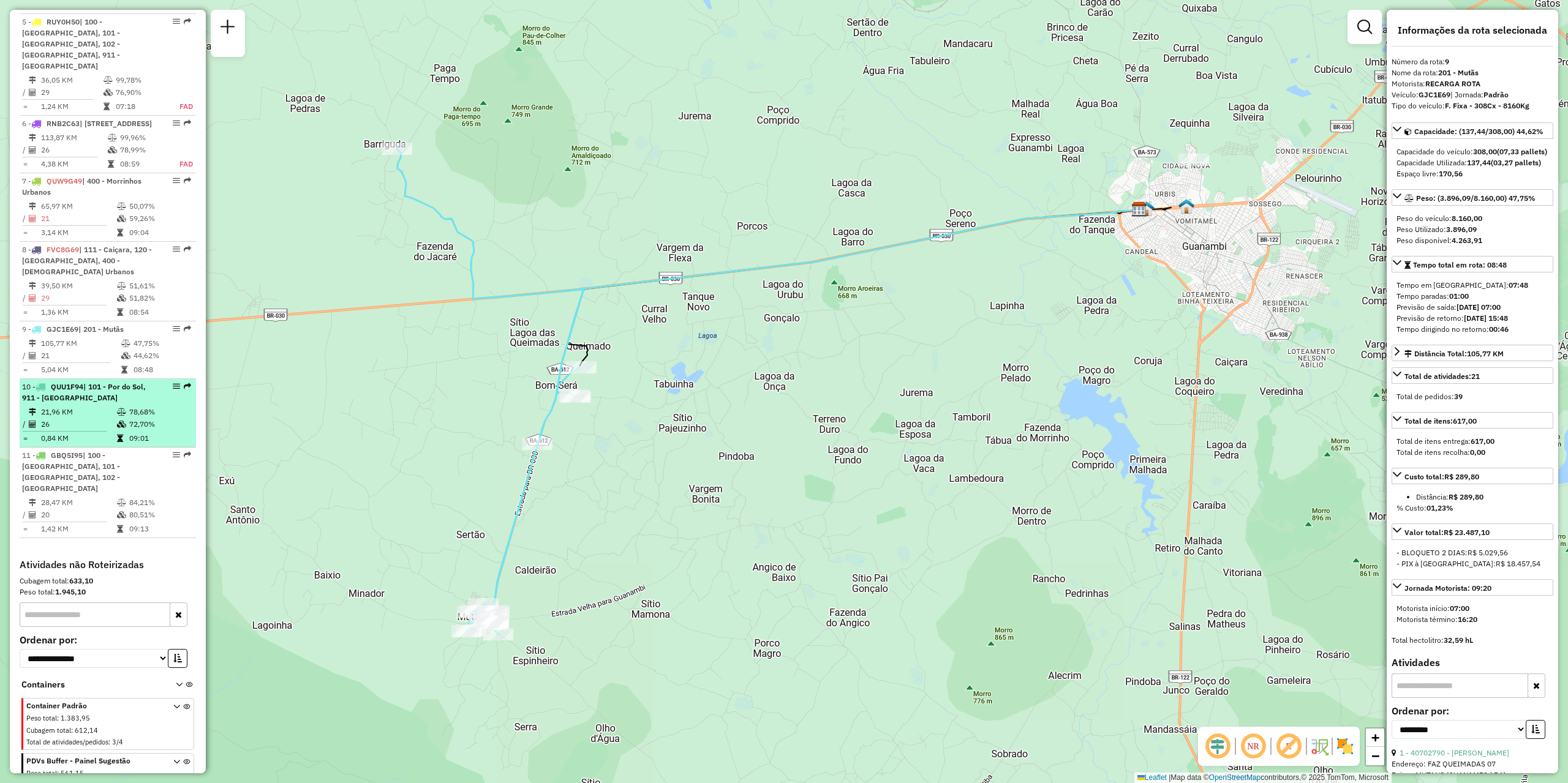
click at [118, 408] on icon at bounding box center [121, 412] width 9 height 8
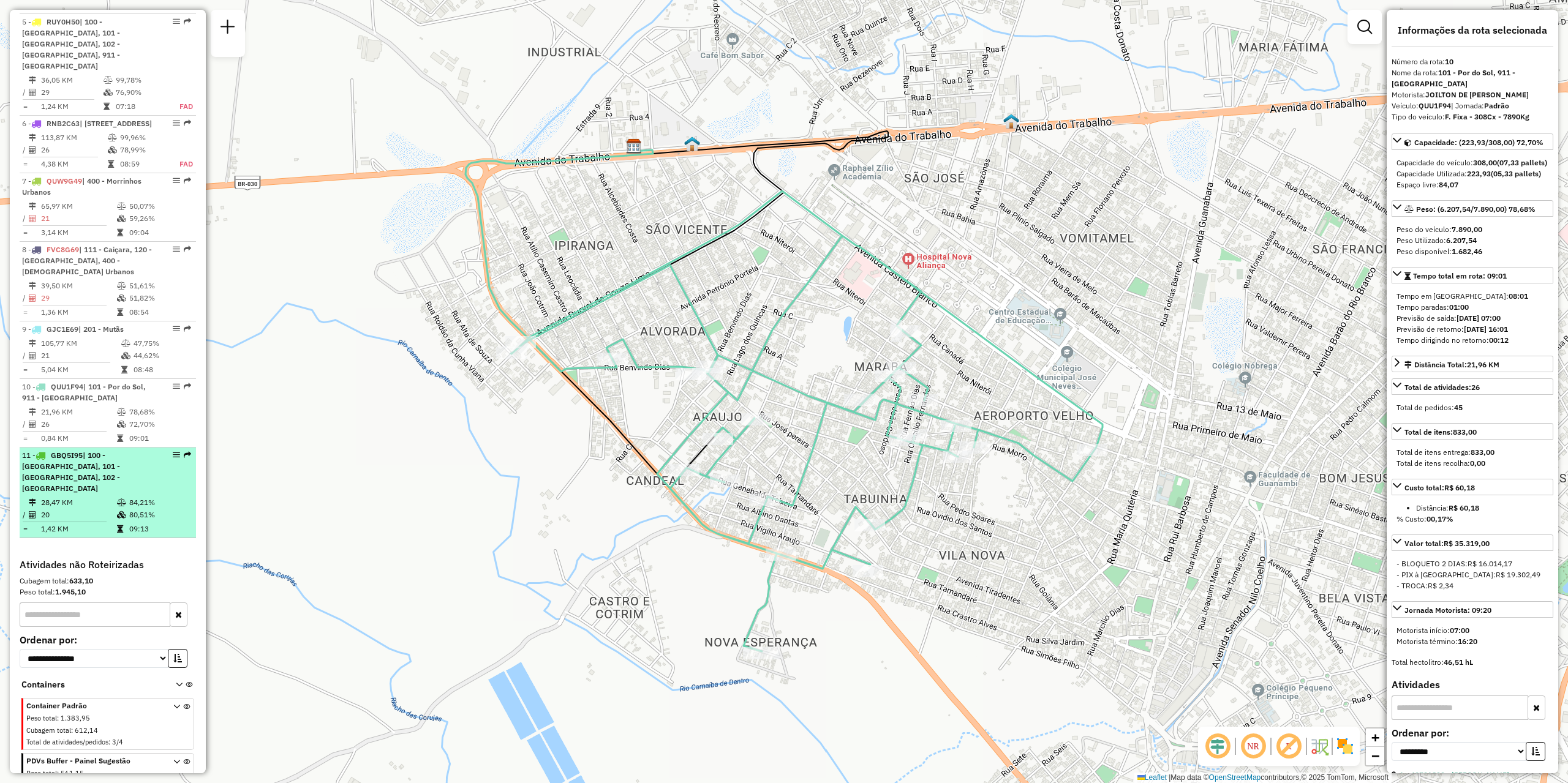
click at [156, 462] on li "11 - GBQ5I95 | 100 - Novo Horizonte, 101 - Por do Sol, 102 - Vomitamel 28,47 KM…" at bounding box center [108, 493] width 176 height 91
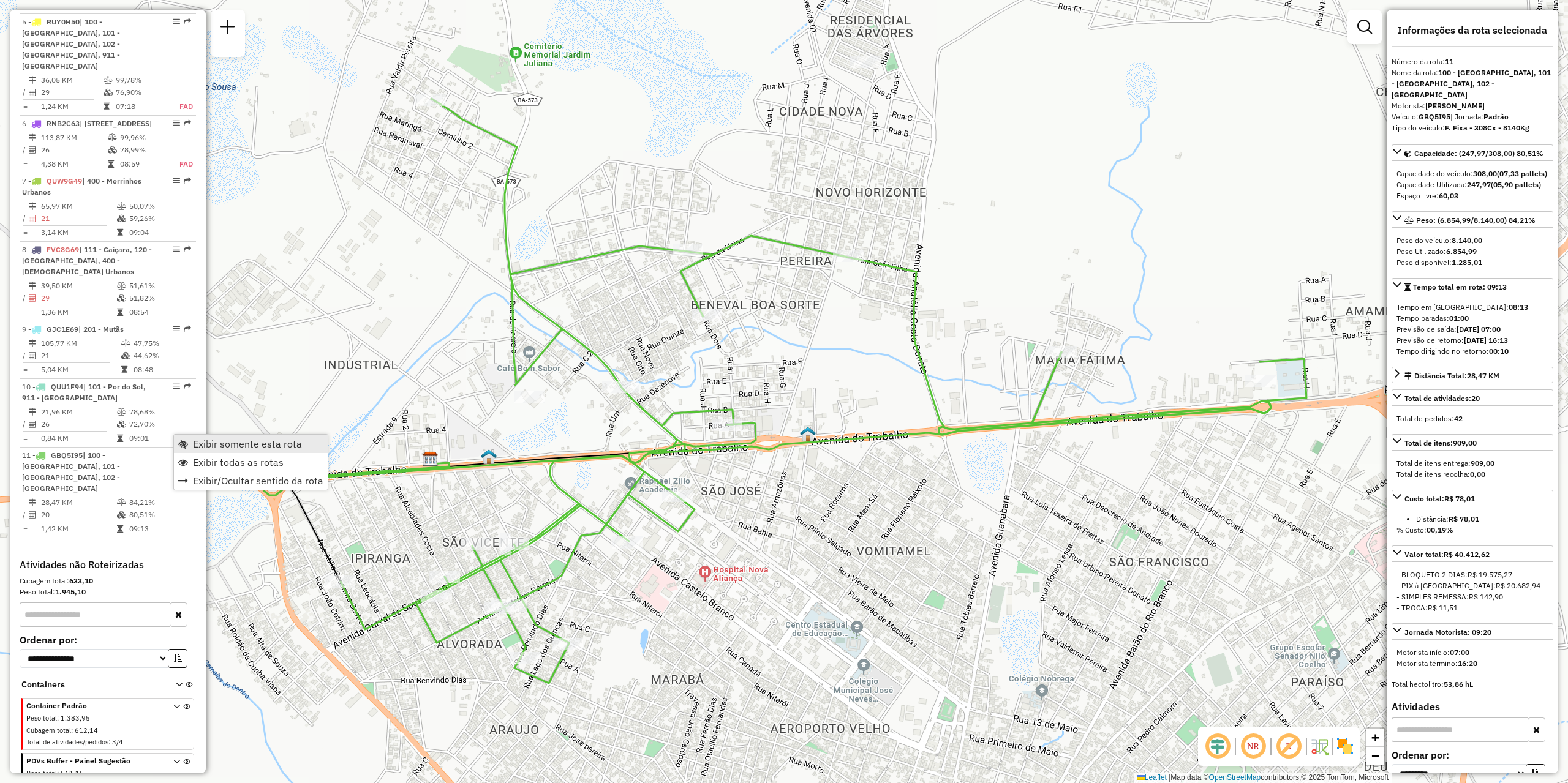
click at [206, 445] on span "Exibir somente esta rota" at bounding box center [247, 444] width 109 height 10
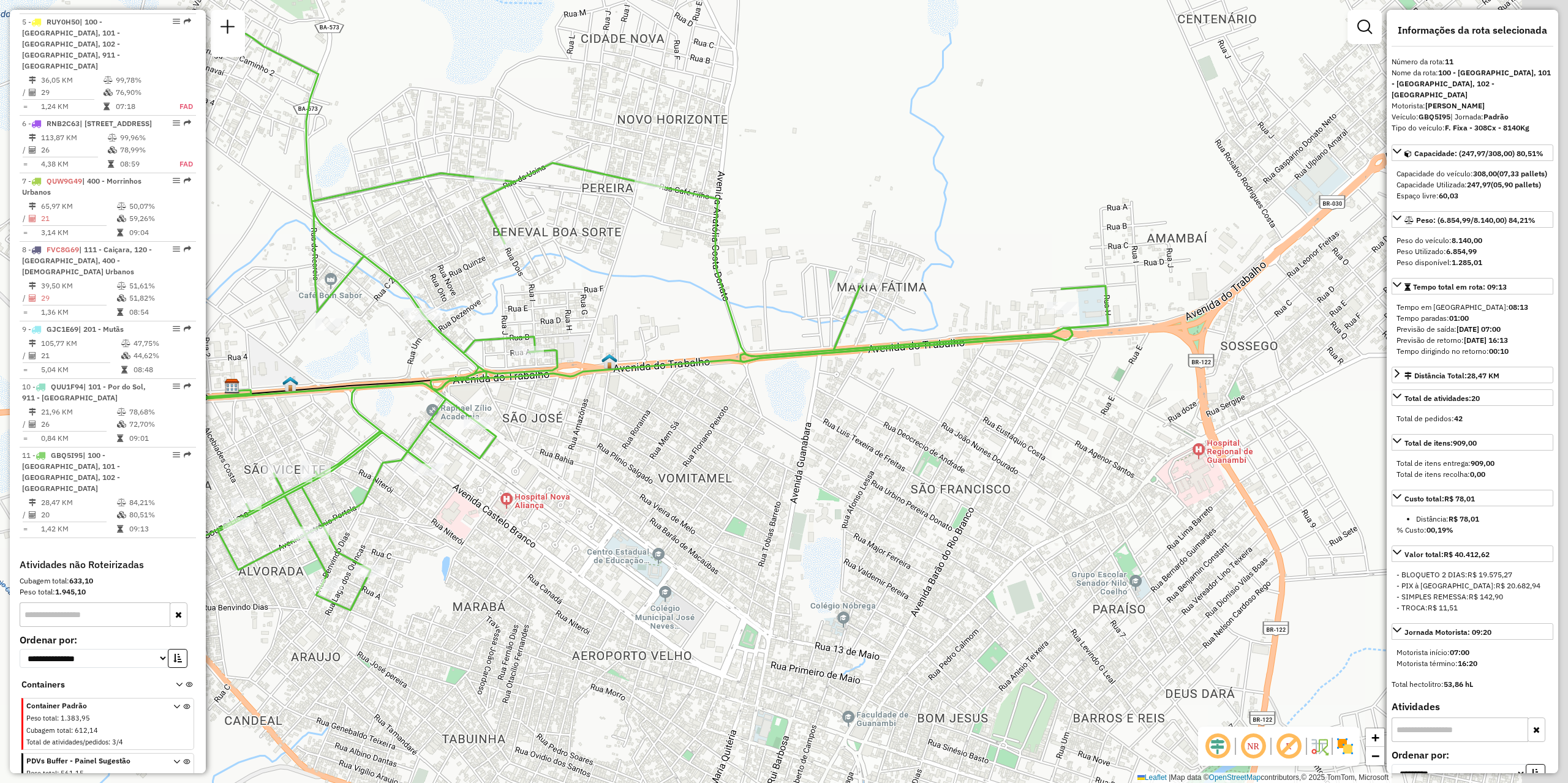
drag, startPoint x: 919, startPoint y: 582, endPoint x: 658, endPoint y: 504, distance: 272.4
click at [727, 515] on div "Janela de atendimento Grade de atendimento Capacidade Transportadoras Veículos …" at bounding box center [784, 391] width 1568 height 783
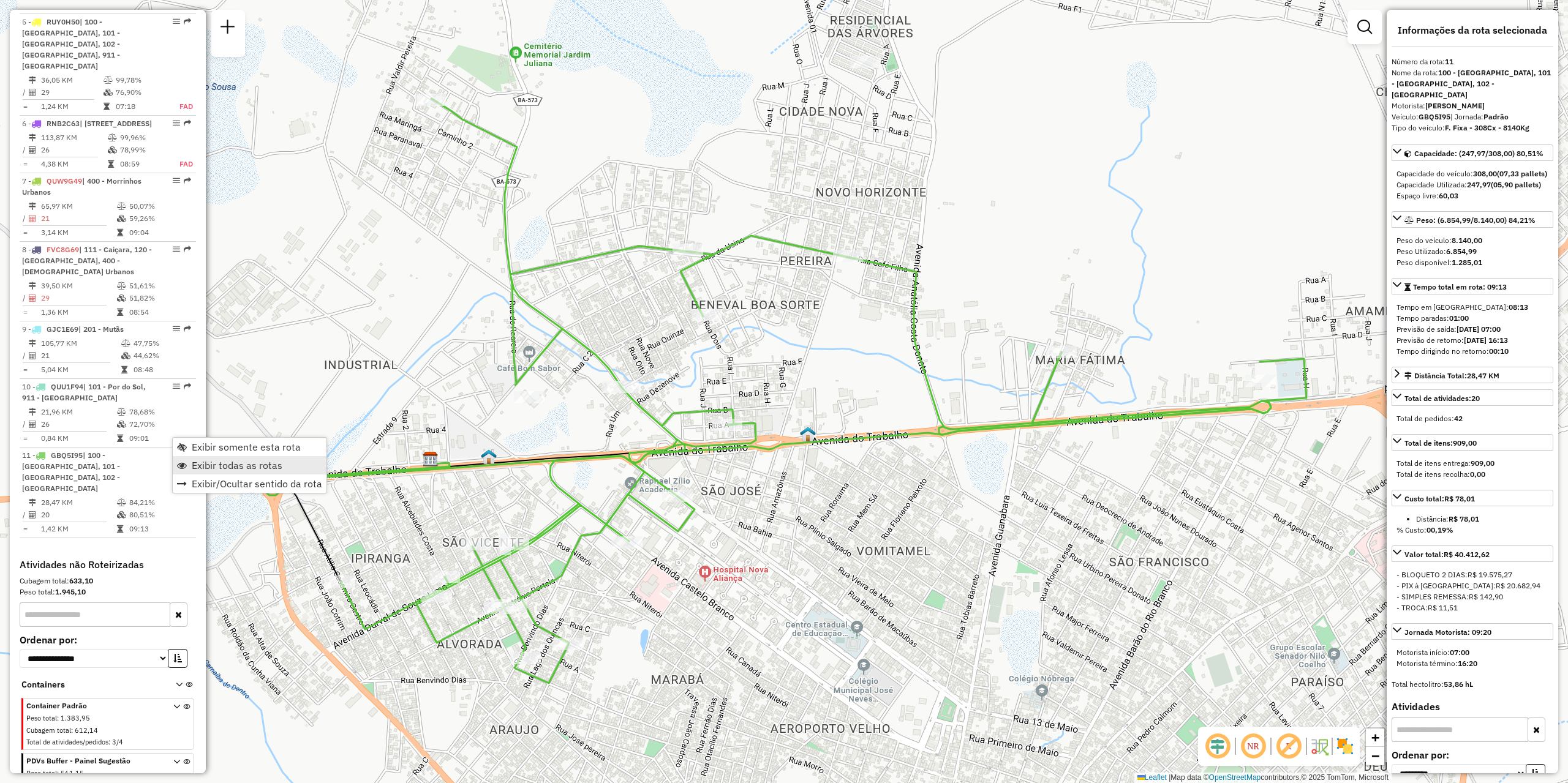
click at [217, 465] on span "Exibir todas as rotas" at bounding box center [237, 465] width 91 height 10
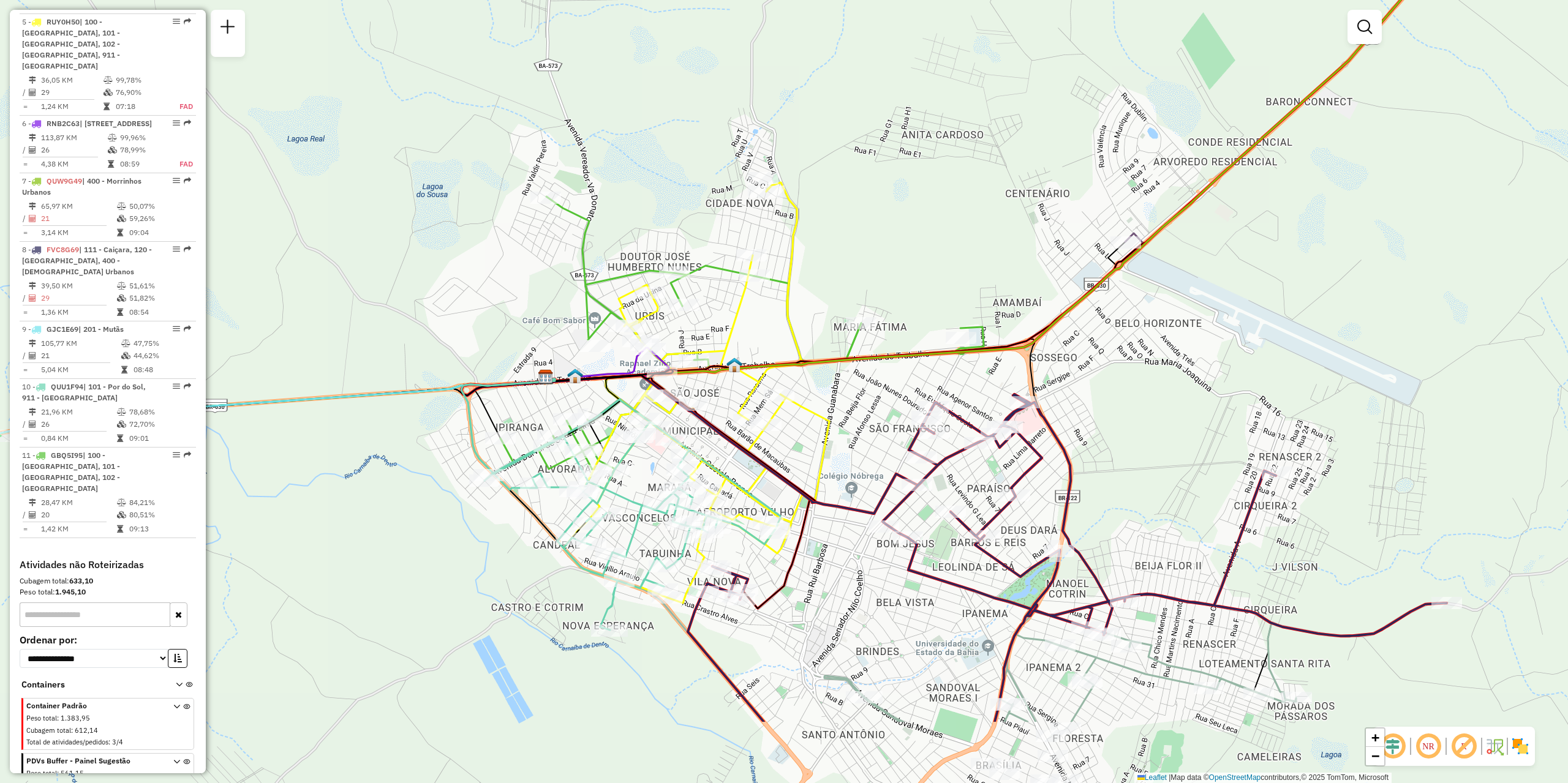
drag, startPoint x: 892, startPoint y: 651, endPoint x: 852, endPoint y: 512, distance: 144.6
click at [852, 512] on icon at bounding box center [689, 445] width 456 height 138
